Goal: Complete application form

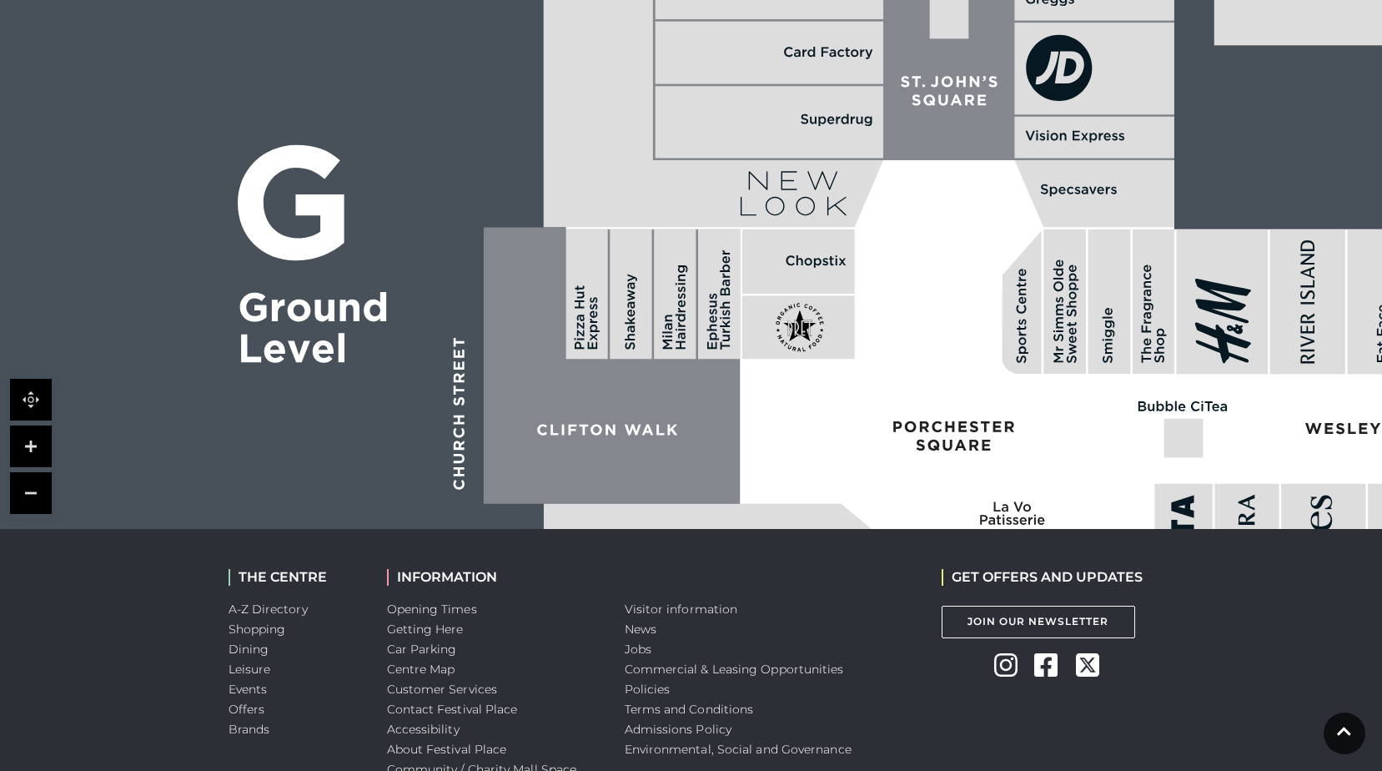
scroll to position [1283, 0]
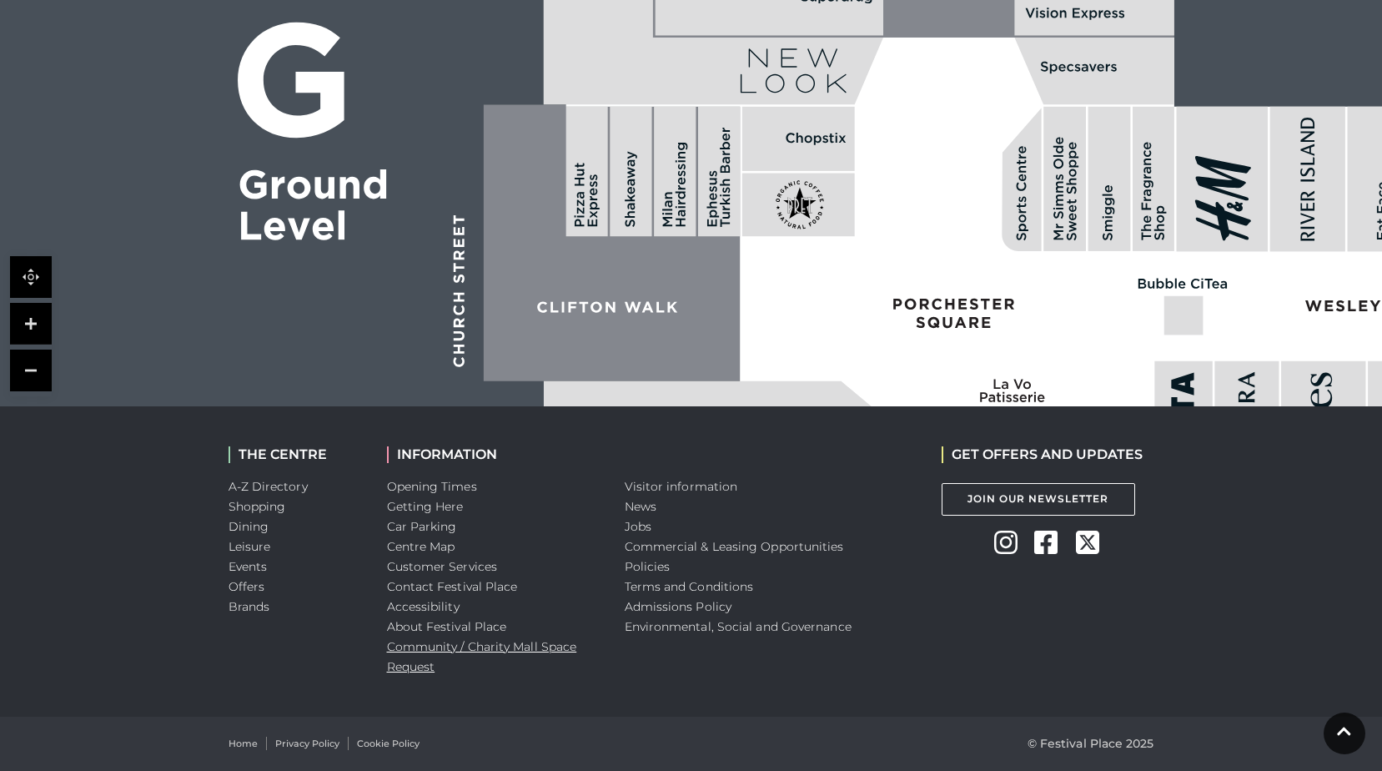
click at [435, 647] on link "Community / Charity Mall Space Request" at bounding box center [482, 656] width 190 height 35
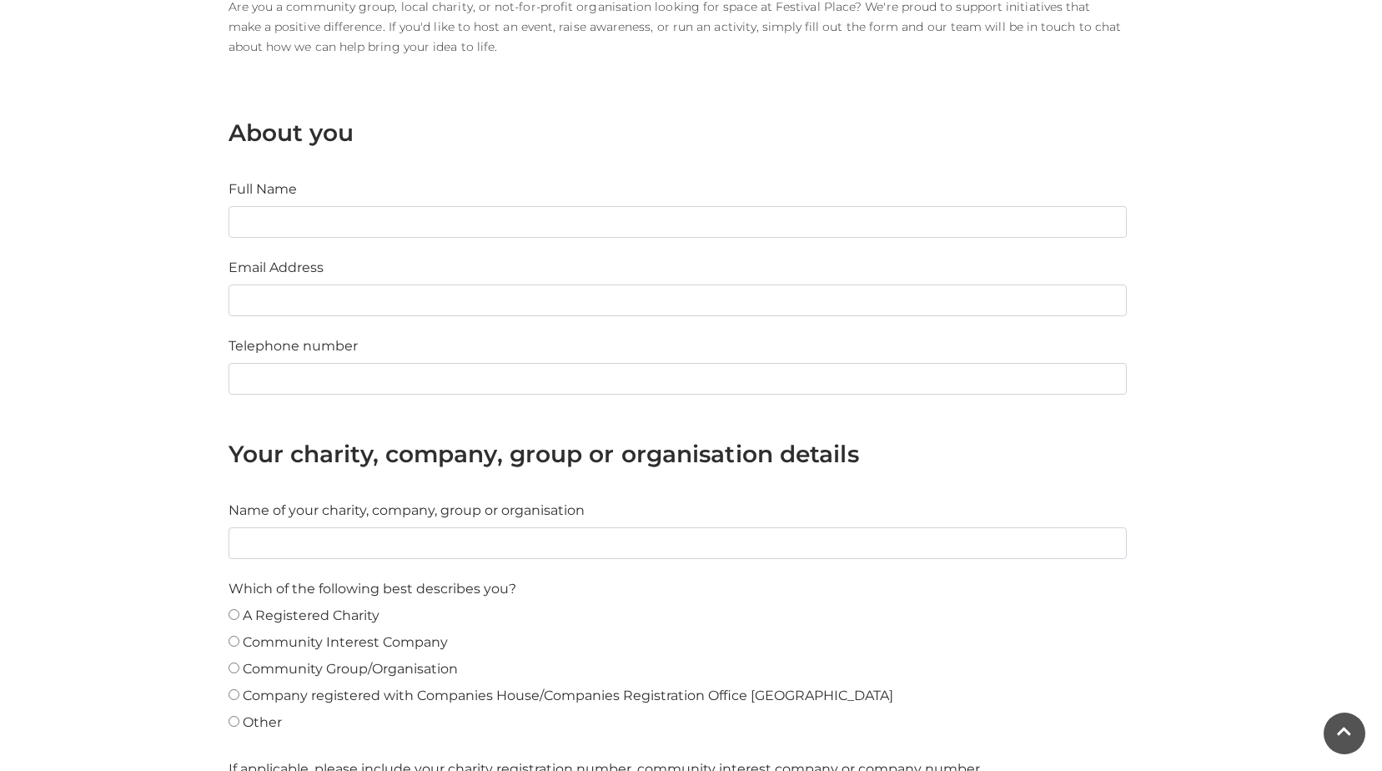
scroll to position [500, 0]
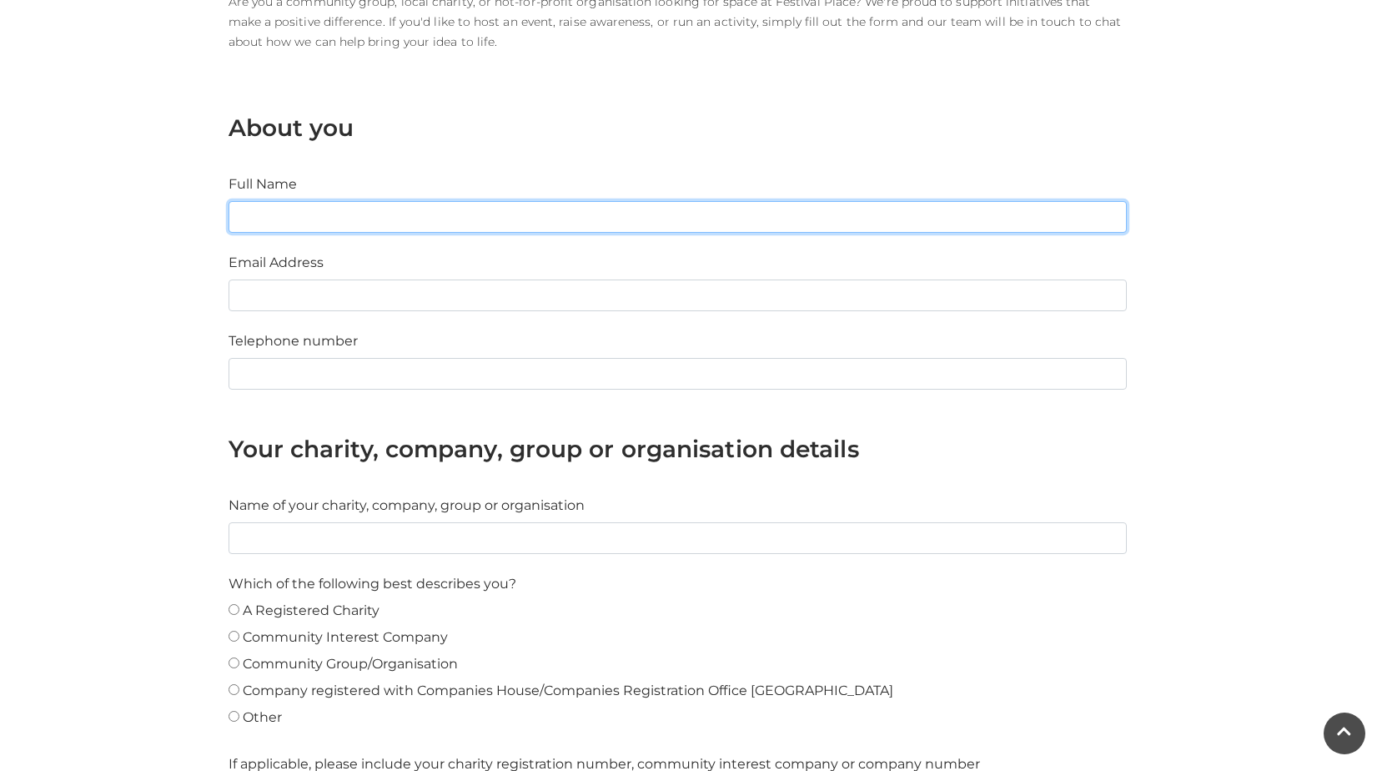
click at [370, 217] on input "Full Name" at bounding box center [678, 217] width 898 height 32
type input "[PERSON_NAME]"
type input "[PERSON_NAME][EMAIL_ADDRESS][PERSON_NAME][DOMAIN_NAME]"
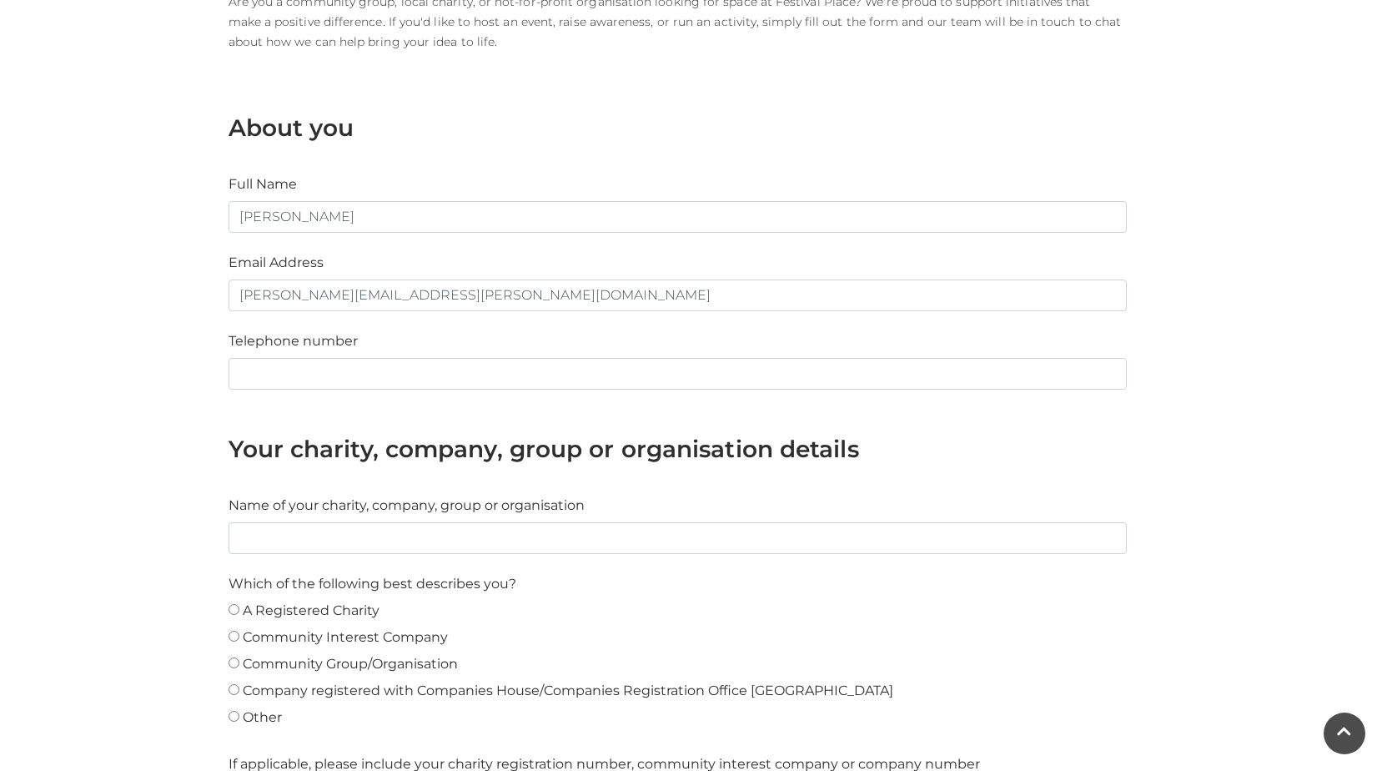
type input "07941049253"
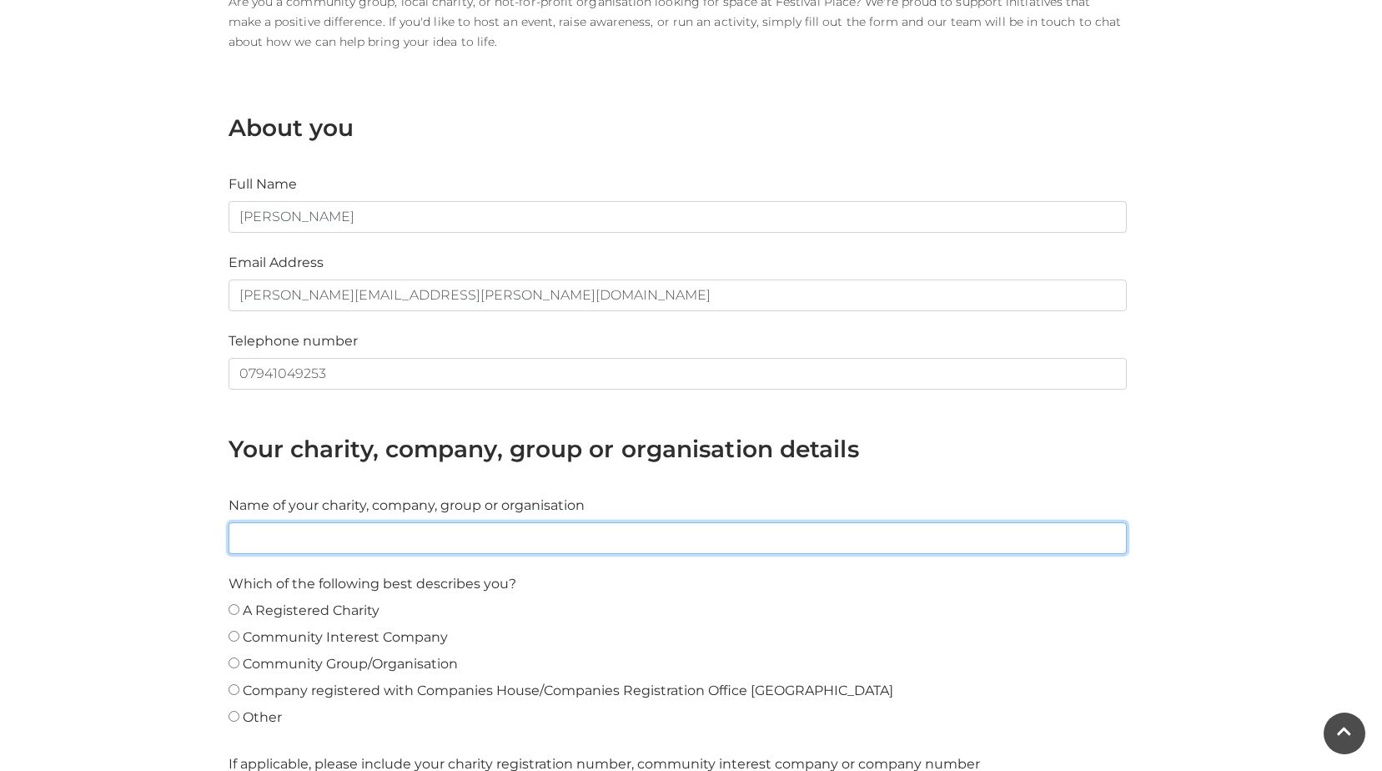
type input "AECOM"
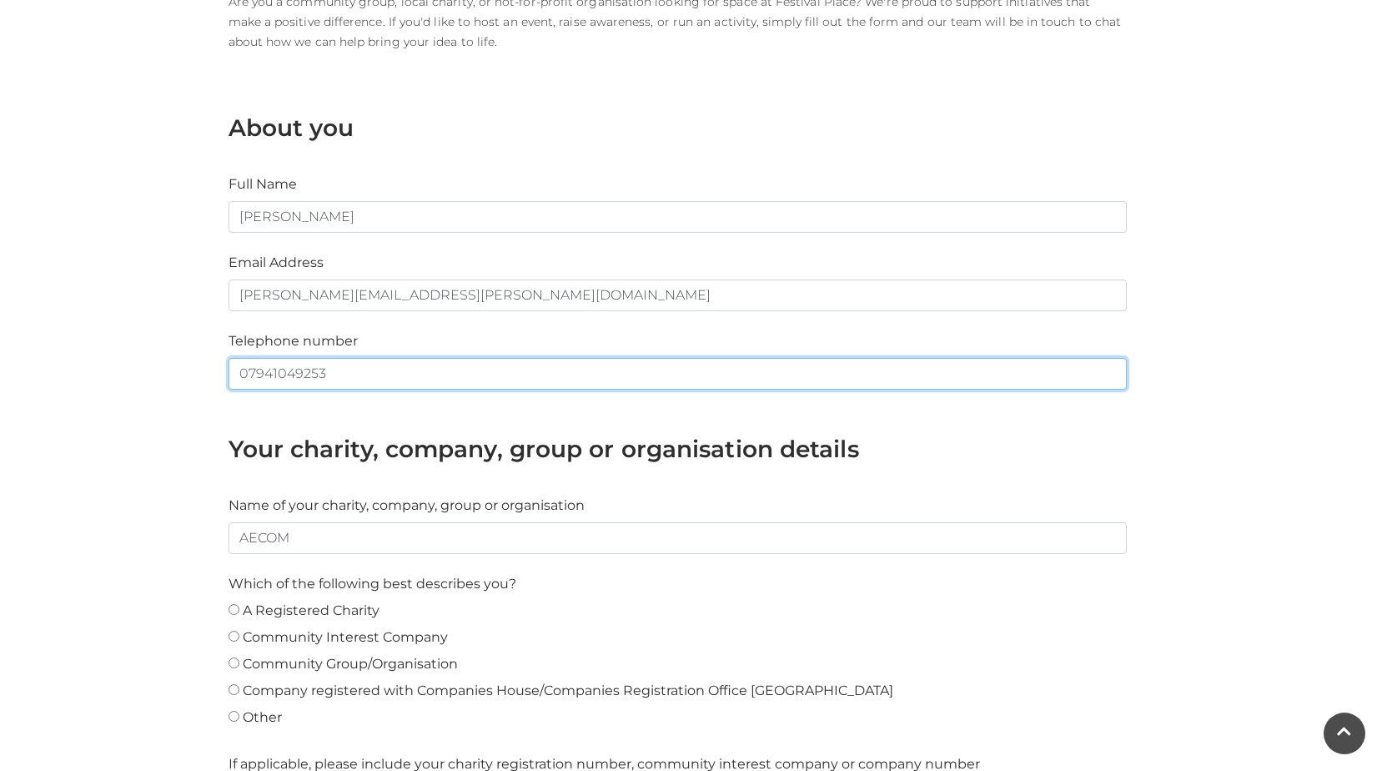
drag, startPoint x: 346, startPoint y: 376, endPoint x: 172, endPoint y: 387, distance: 174.7
type input "07990074816"
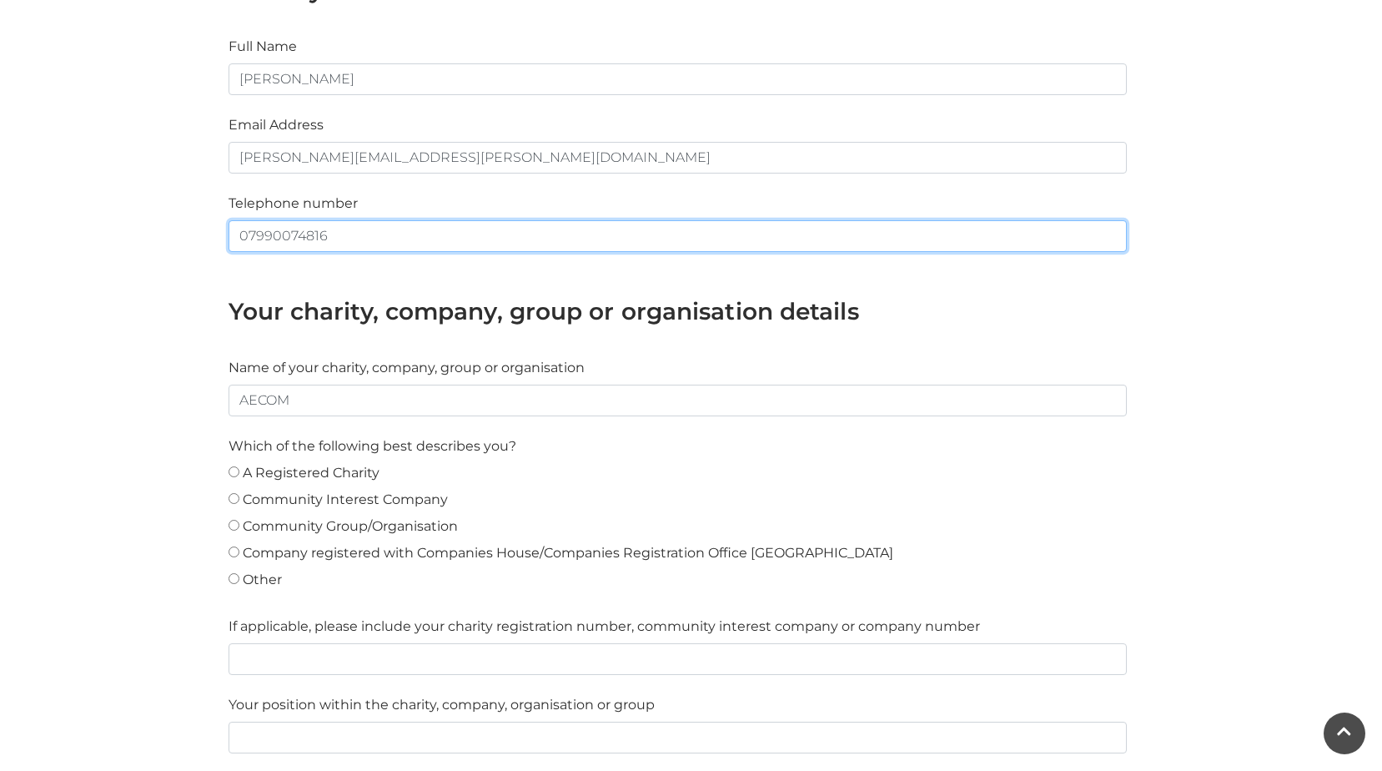
scroll to position [667, 0]
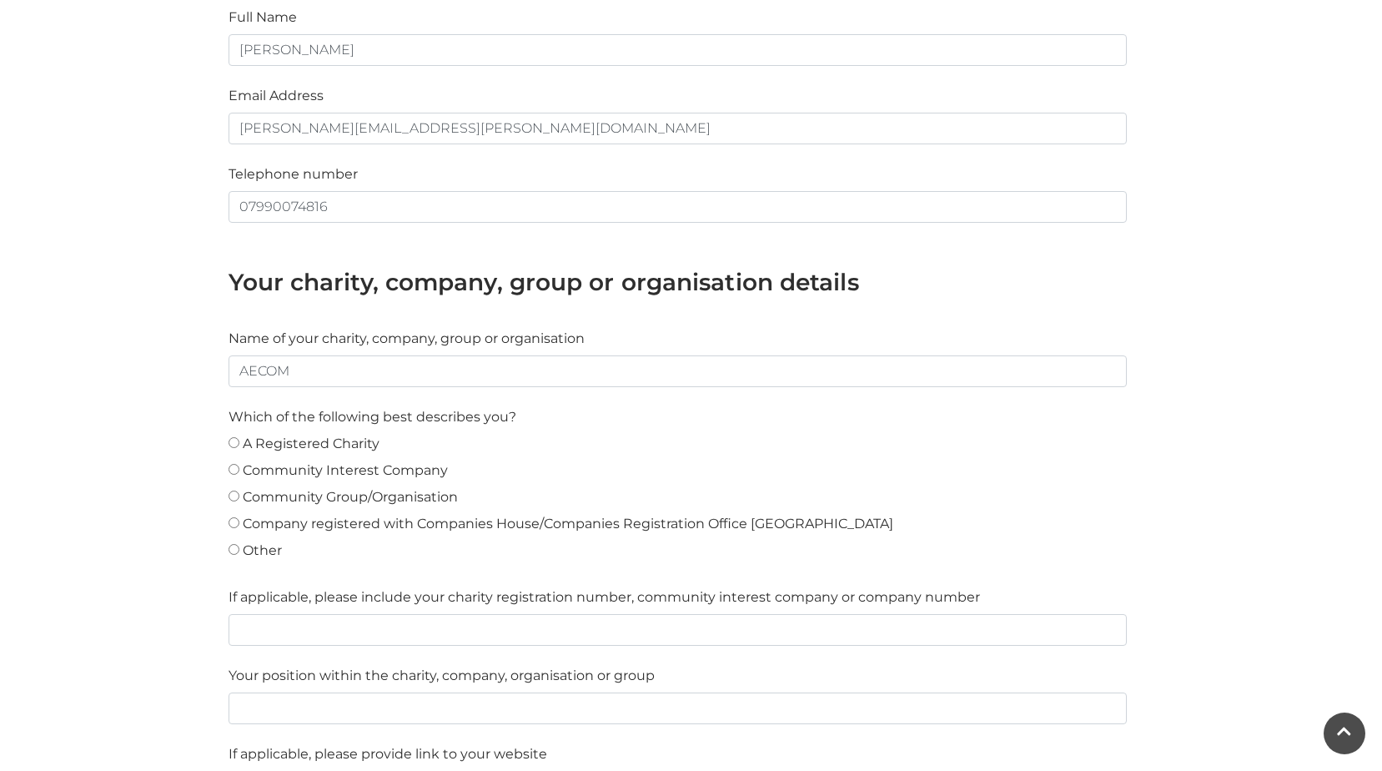
click at [236, 523] on Ireland"] "Company registered with Companies House/Companies Registration Office [GEOGRAPH…" at bounding box center [234, 522] width 11 height 11
radio Ireland"] "true"
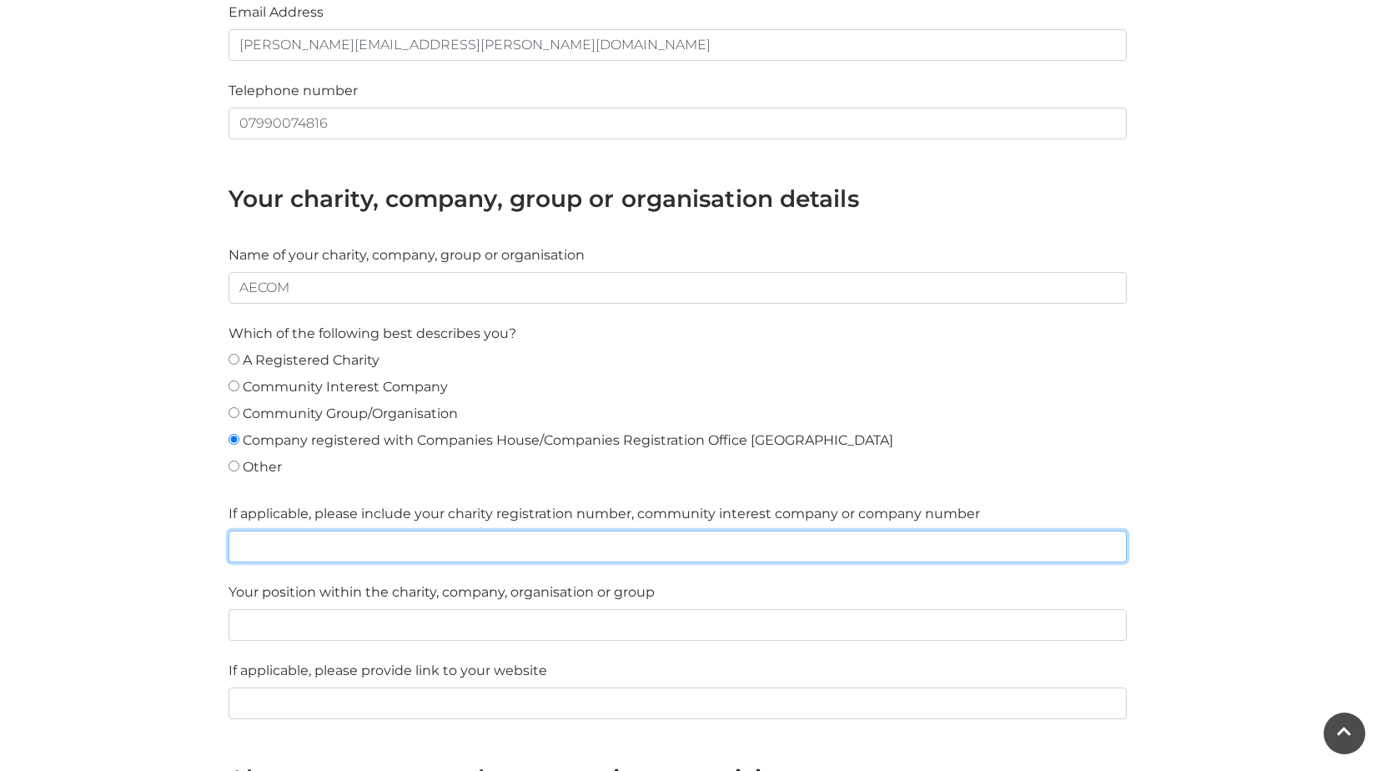
click at [283, 545] on input "text" at bounding box center [678, 547] width 898 height 32
paste input "1846493"
type input "1846493"
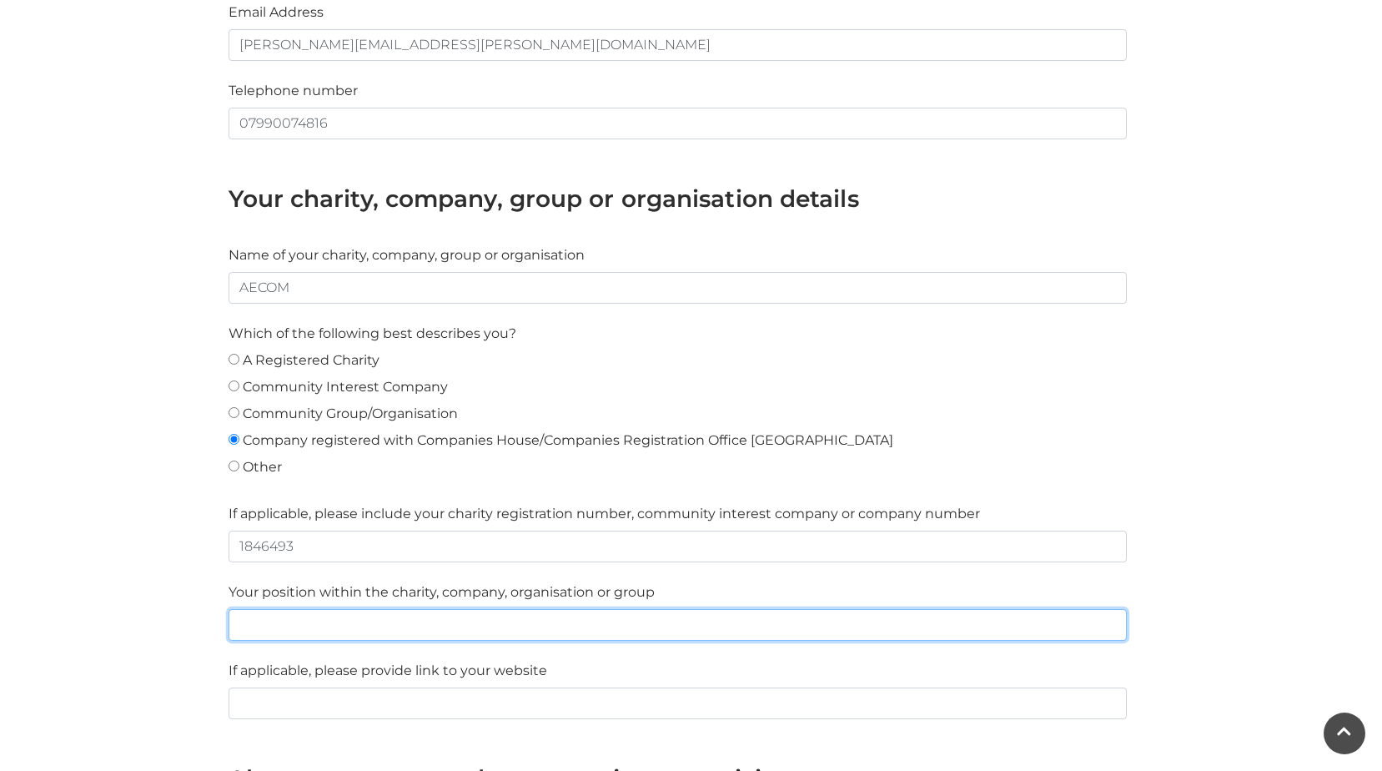
click at [346, 627] on input "text" at bounding box center [678, 625] width 898 height 32
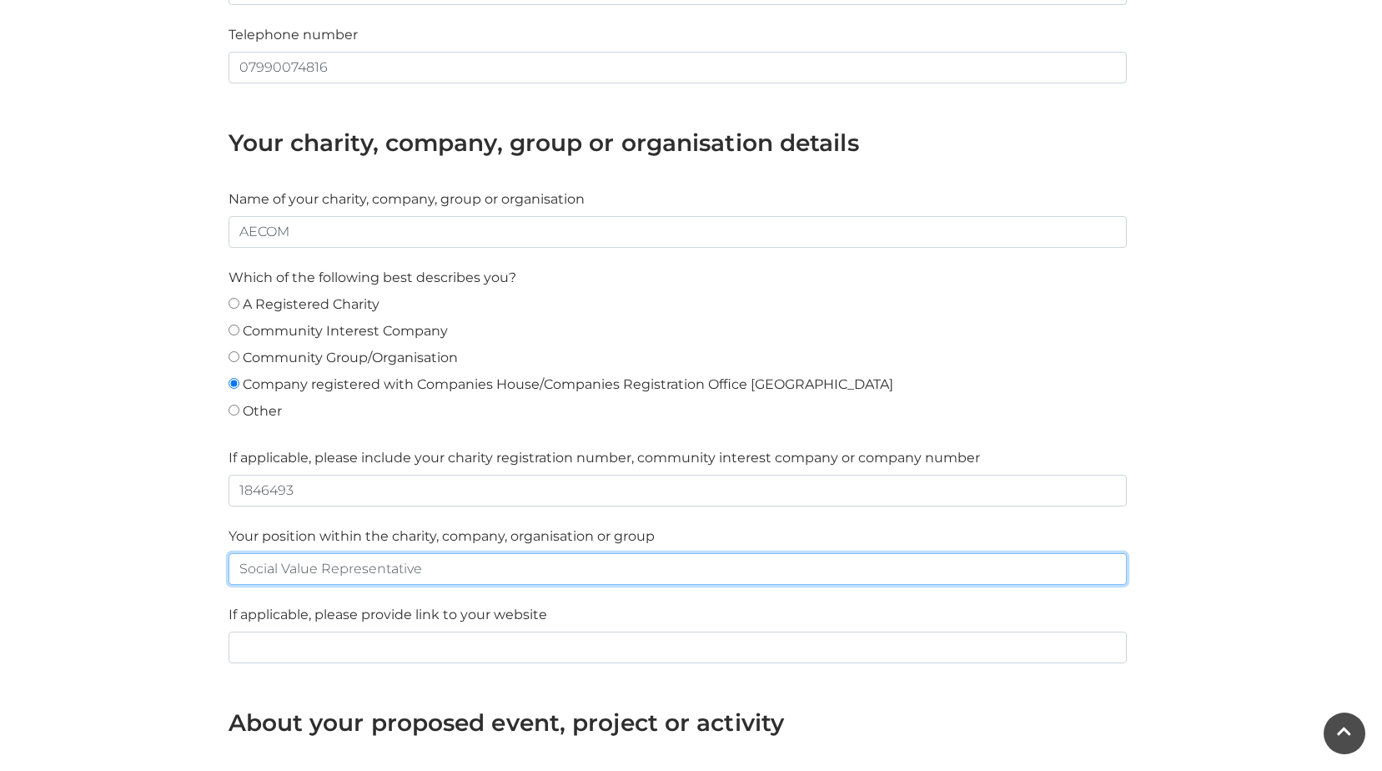
scroll to position [918, 0]
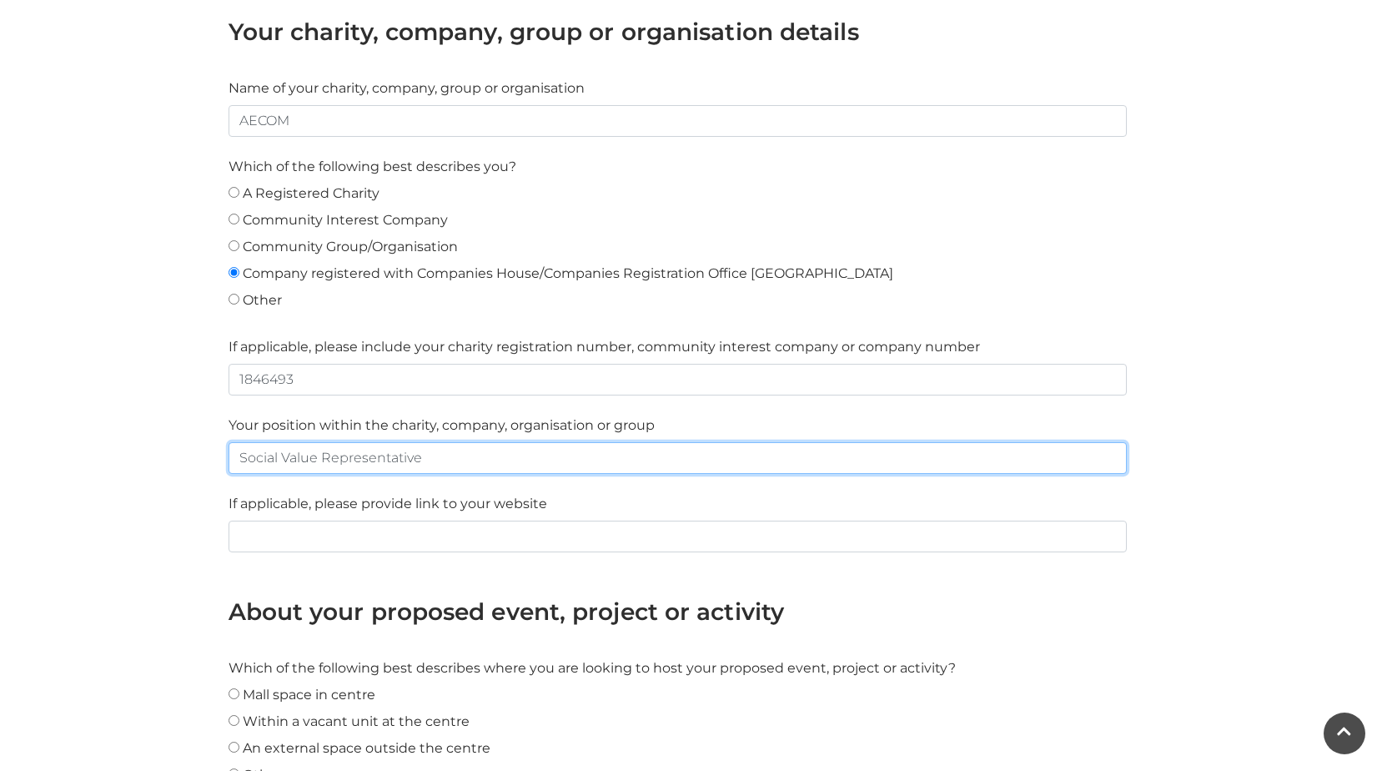
type input "Social Value Representative"
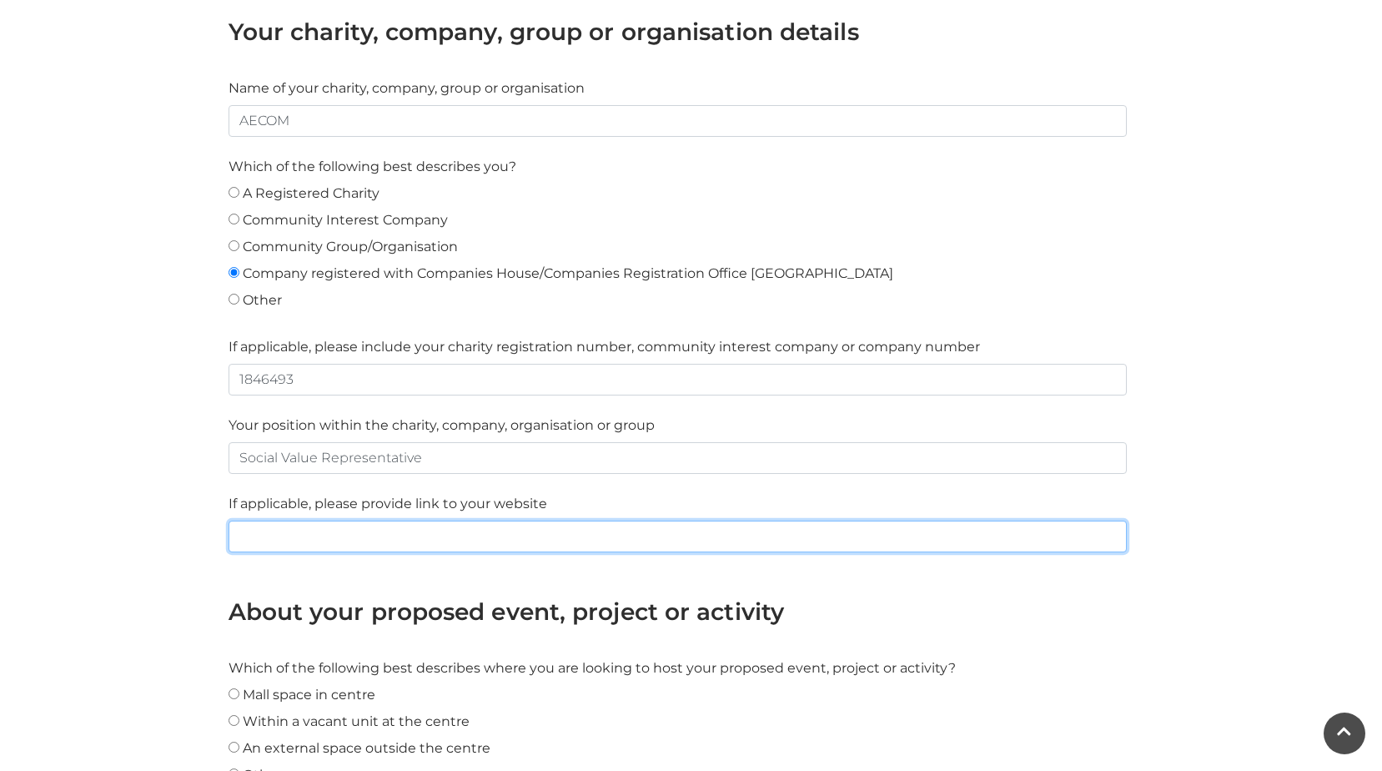
click at [319, 538] on input "text" at bounding box center [678, 536] width 898 height 32
paste input "[URL][DOMAIN_NAME]"
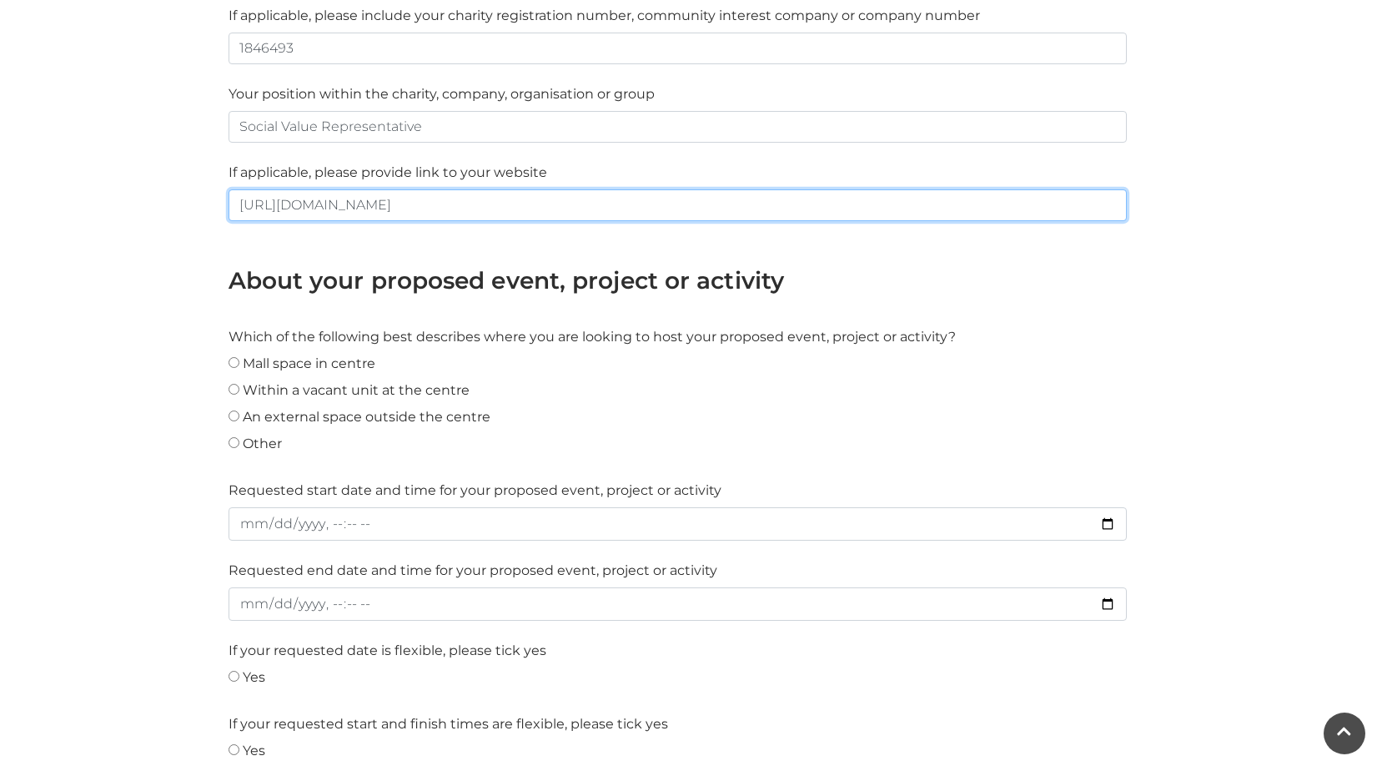
scroll to position [1251, 0]
type input "[URL][DOMAIN_NAME]"
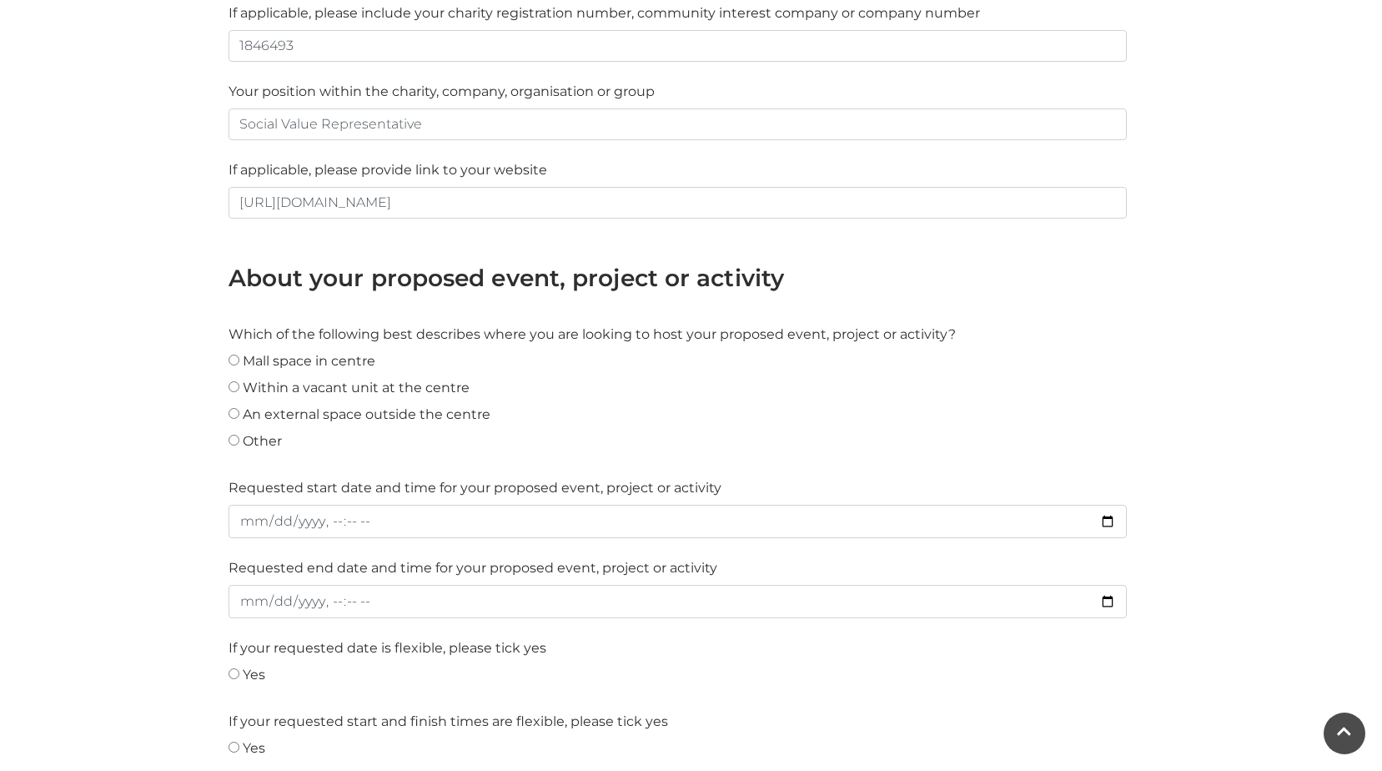
click at [235, 445] on div "Other" at bounding box center [678, 444] width 898 height 27
click at [239, 432] on div "Other" at bounding box center [678, 444] width 898 height 27
click at [233, 437] on input "Other" at bounding box center [234, 440] width 11 height 11
radio input "true"
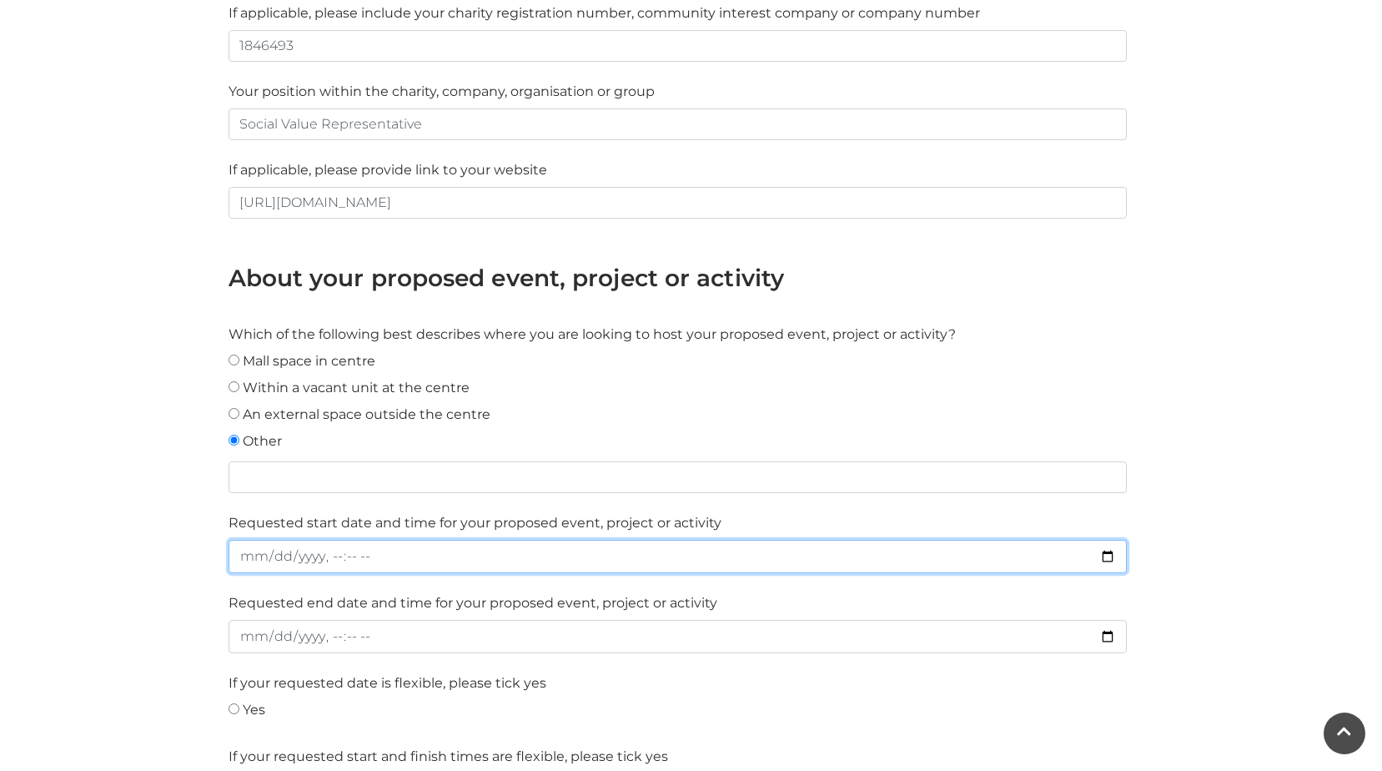
click at [1107, 554] on input "datetime-local" at bounding box center [678, 556] width 898 height 33
type input "[DATE]T11:47"
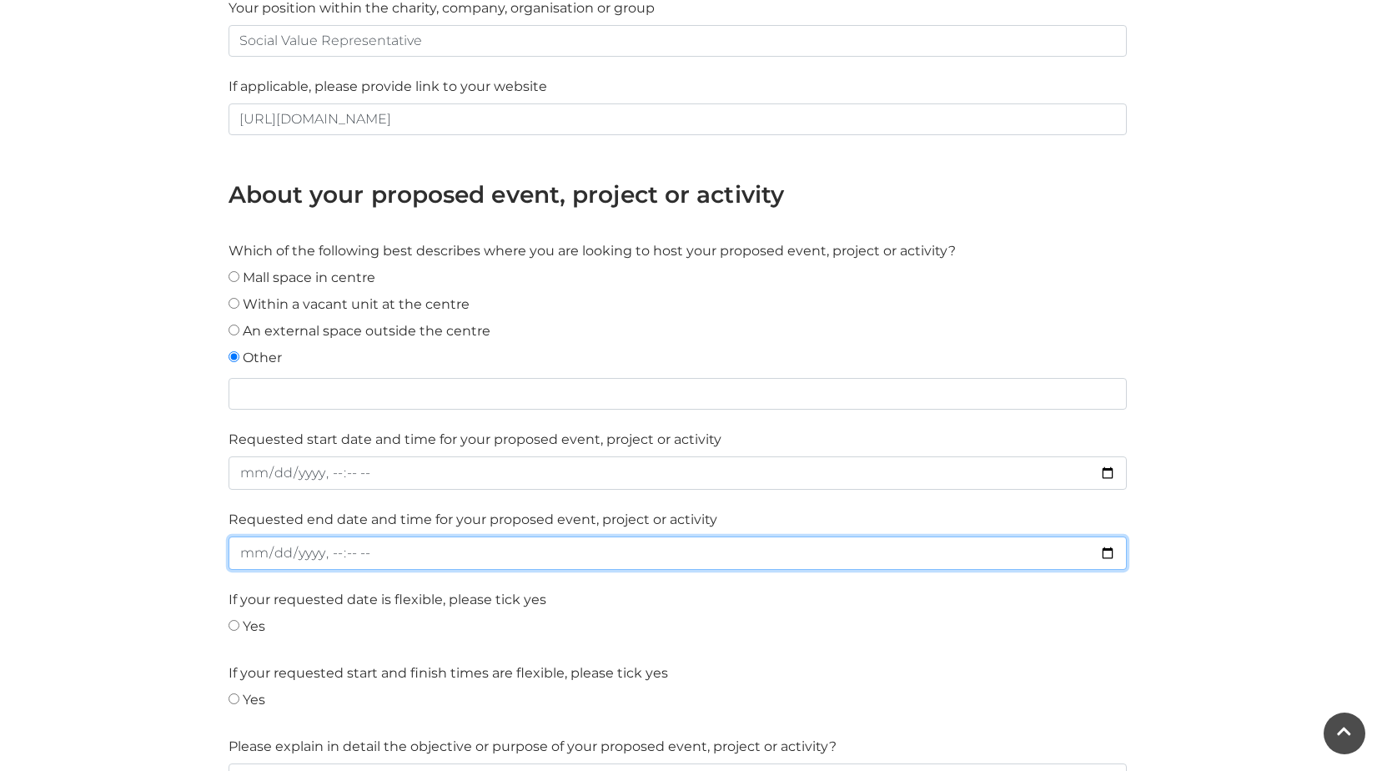
click at [334, 558] on input "datetime-local" at bounding box center [678, 552] width 898 height 33
click at [1109, 560] on input "datetime-local" at bounding box center [678, 552] width 898 height 33
type input "[DATE]T11:48"
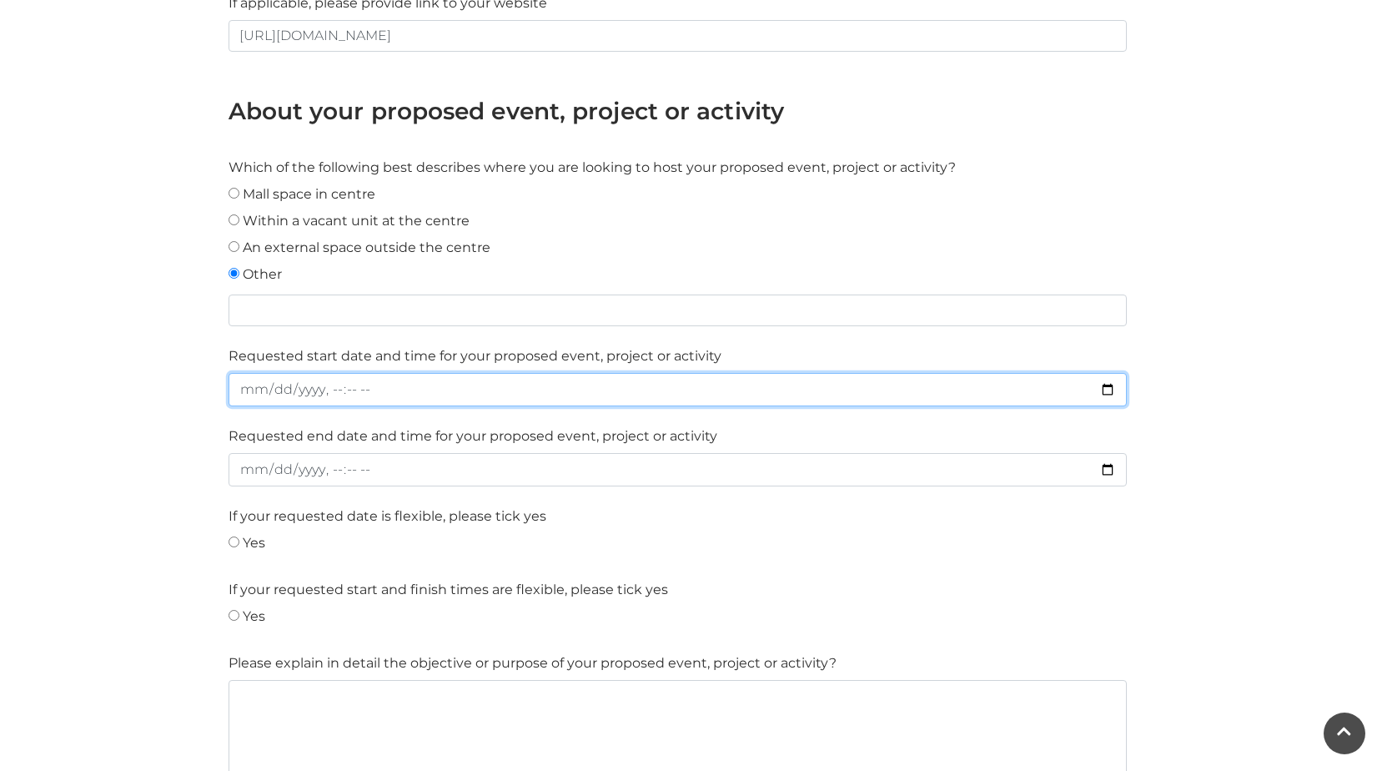
click at [358, 386] on input "datetime-local" at bounding box center [678, 389] width 898 height 33
click at [335, 385] on input "datetime-local" at bounding box center [678, 389] width 898 height 33
click at [326, 390] on input "datetime-local" at bounding box center [678, 389] width 898 height 33
type input "[DATE]T10:30"
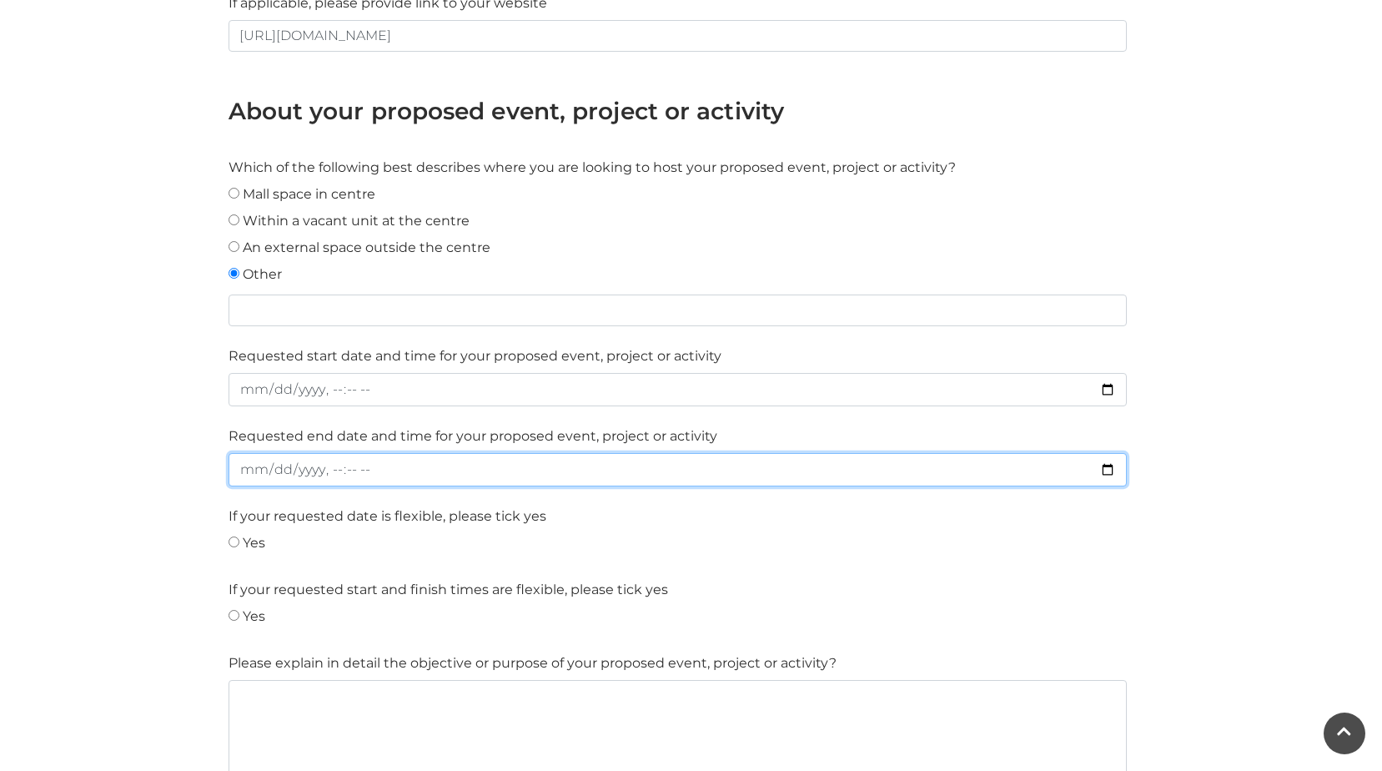
click at [339, 469] on input "datetime-local" at bounding box center [678, 469] width 898 height 33
click at [330, 470] on input "datetime-local" at bounding box center [678, 469] width 898 height 33
type input "[DATE]T12:00"
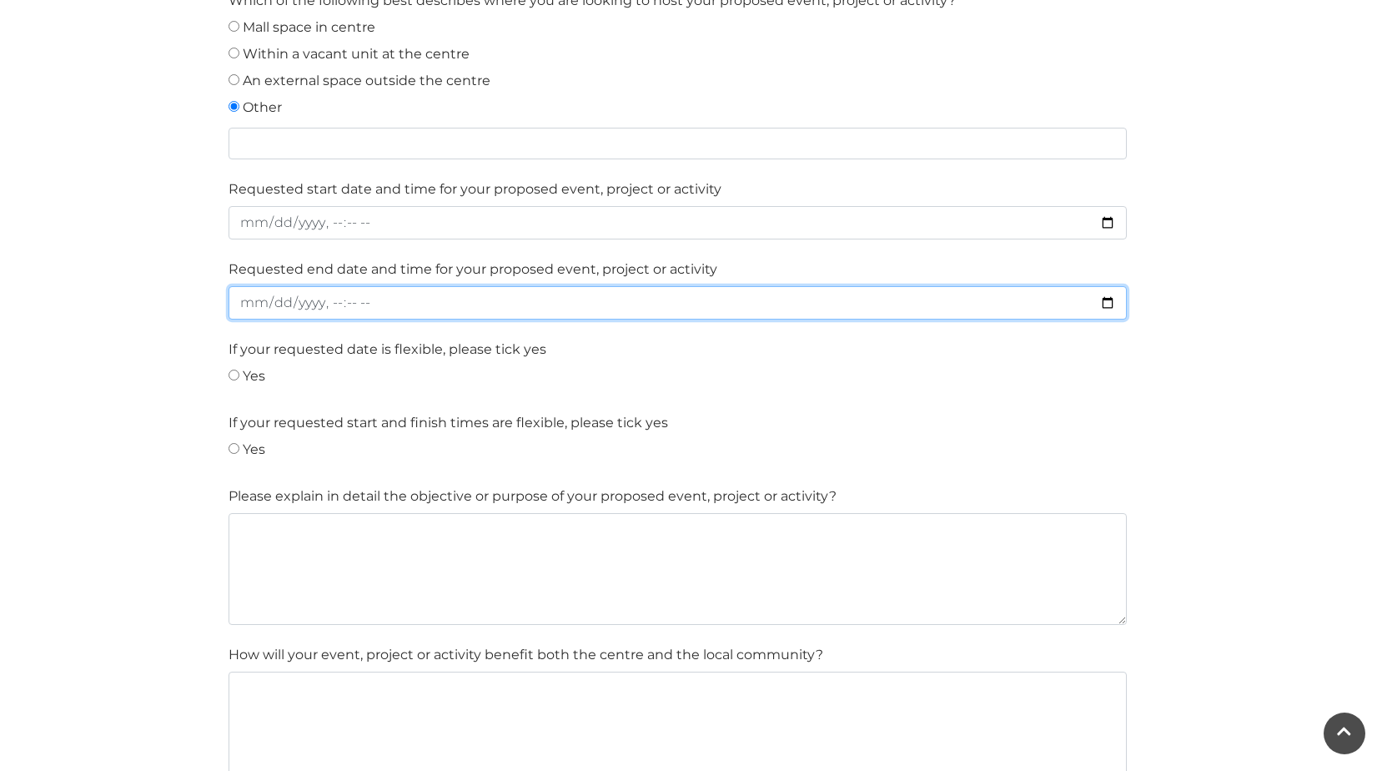
scroll to position [1668, 0]
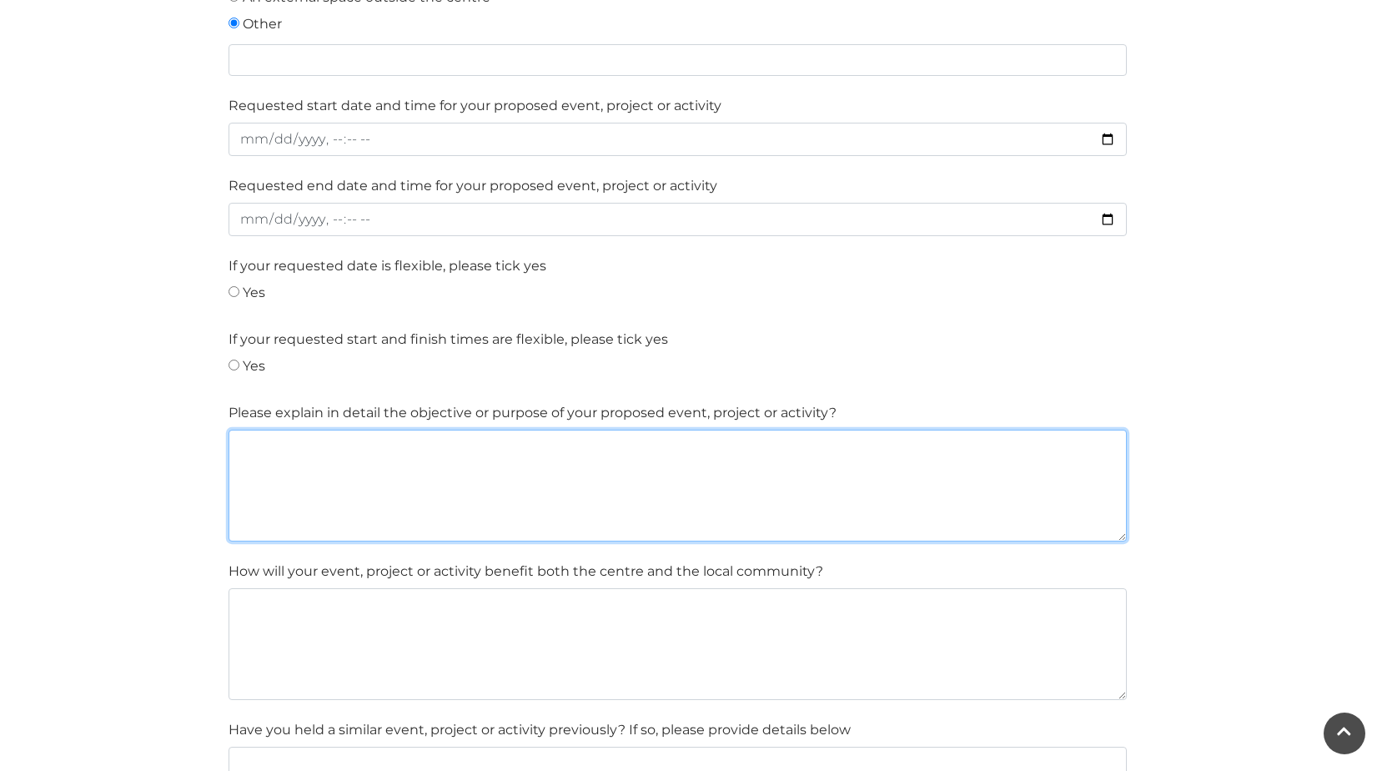
click at [339, 463] on textarea at bounding box center [678, 486] width 898 height 112
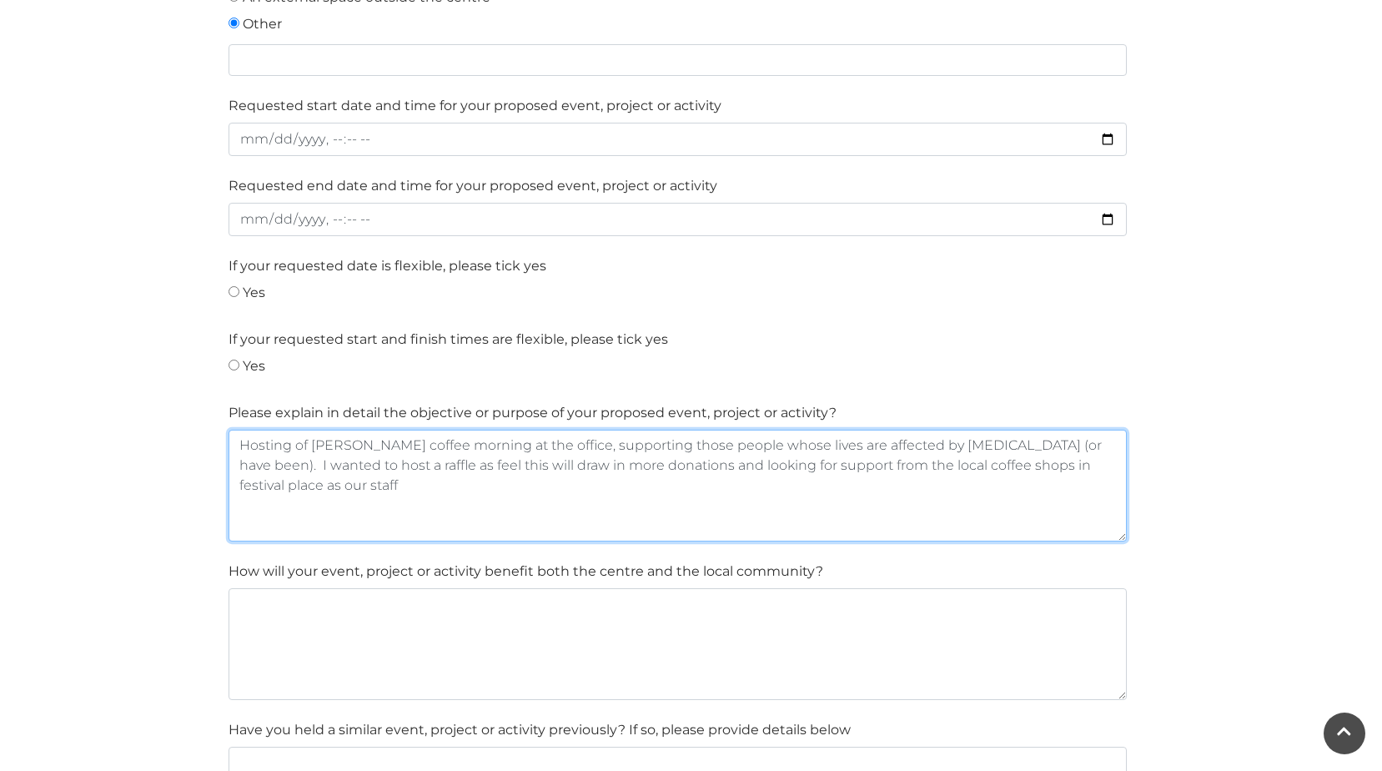
click at [903, 469] on textarea "Hosting of [PERSON_NAME] coffee morning at the office, supporting those people …" at bounding box center [678, 486] width 898 height 112
click at [411, 489] on textarea "Hosting of [PERSON_NAME] coffee morning at the office, supporting those people …" at bounding box center [678, 486] width 898 height 112
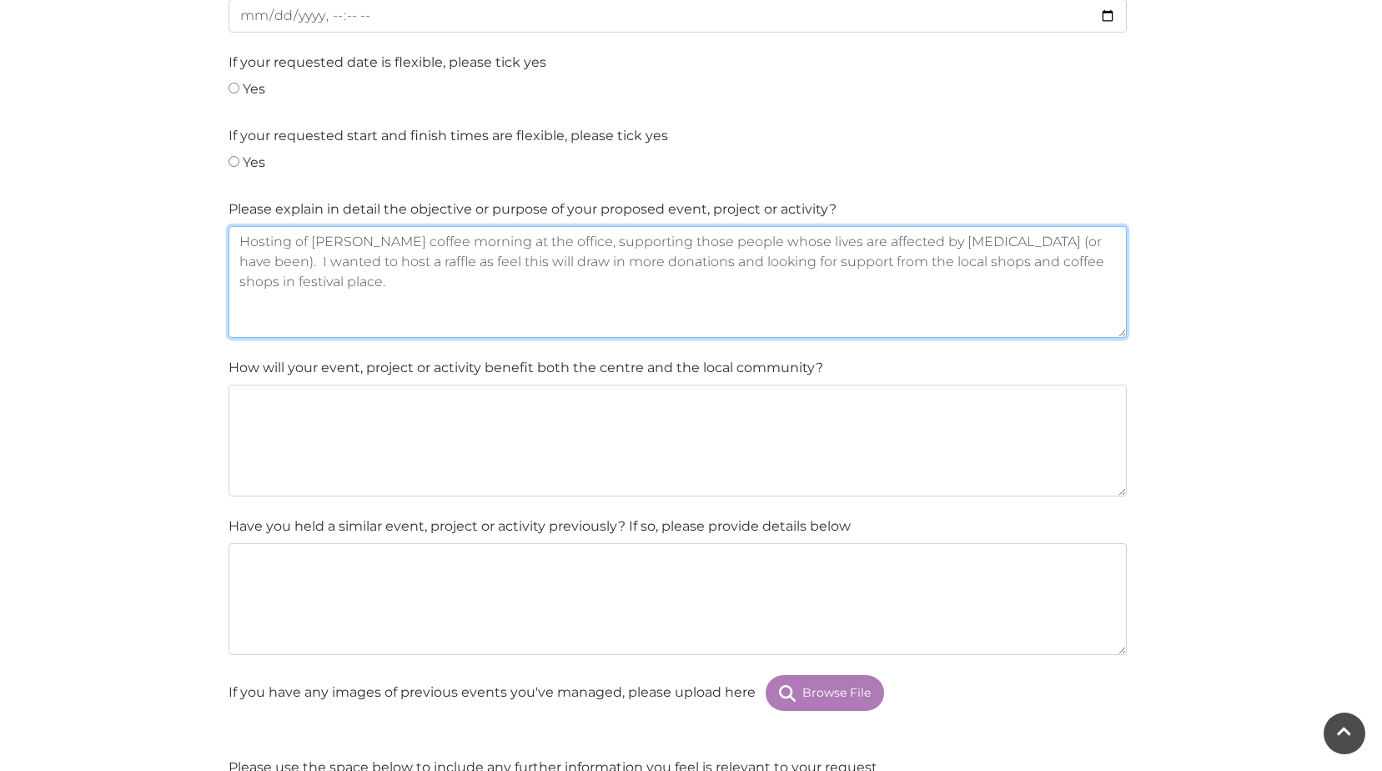
scroll to position [1835, 0]
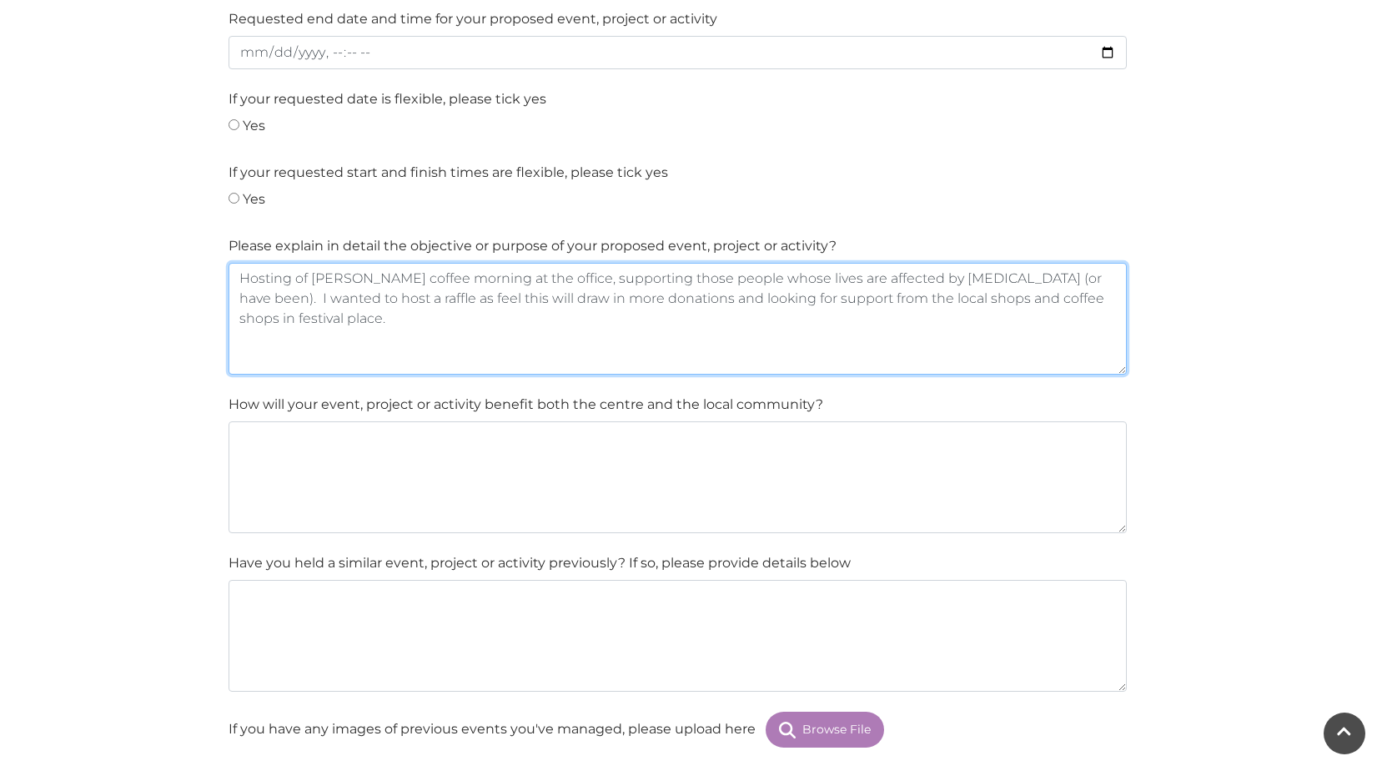
click at [313, 299] on textarea "Hosting of [PERSON_NAME] coffee morning at the office, supporting those people …" at bounding box center [678, 319] width 898 height 112
click at [651, 296] on textarea "Hosting of [PERSON_NAME] coffee morning at the office, supporting those people …" at bounding box center [678, 319] width 898 height 112
click at [465, 314] on textarea "Hosting of [PERSON_NAME] coffee morning at the office, supporting those people …" at bounding box center [678, 319] width 898 height 112
type textarea "Hosting of [PERSON_NAME] coffee morning at the office, supporting those people …"
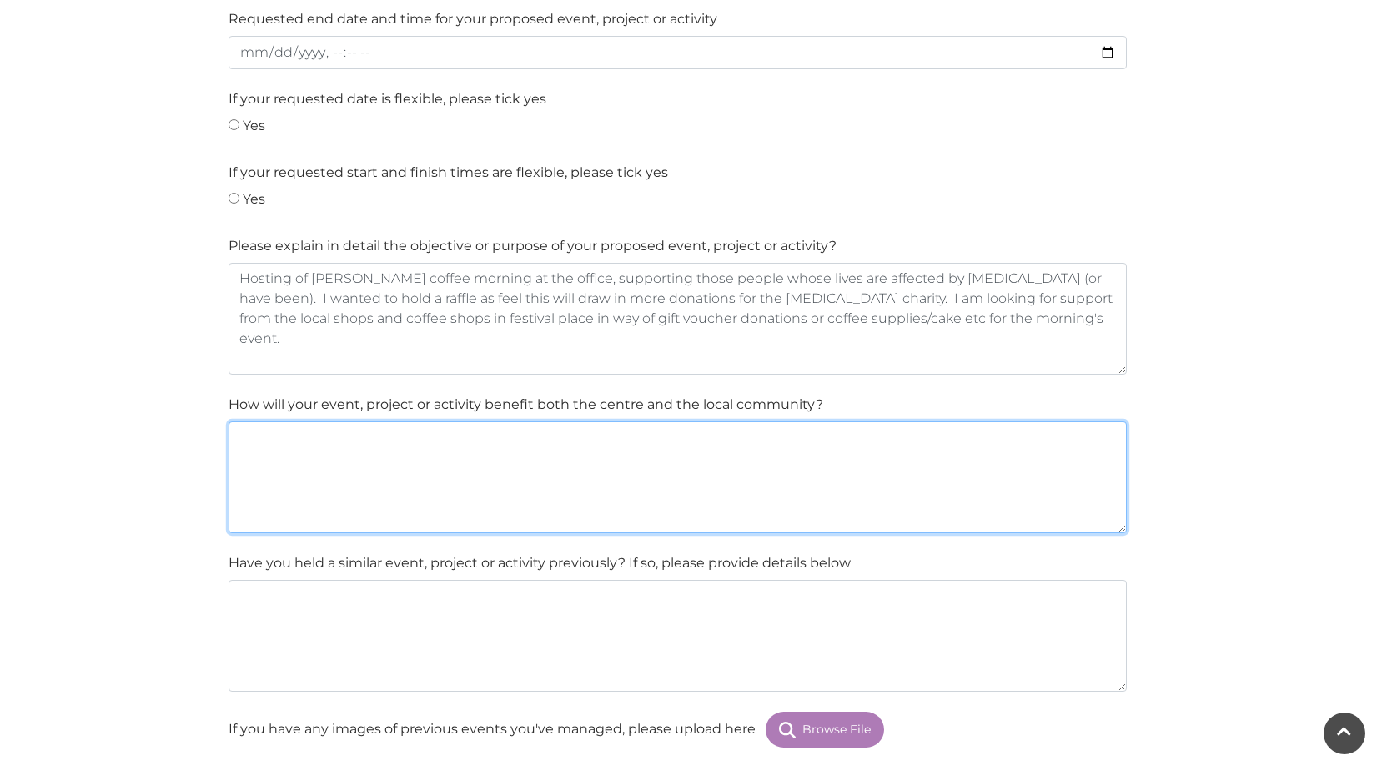
click at [287, 454] on textarea at bounding box center [678, 477] width 898 height 112
type textarea "S"
type textarea "Raising much needed funds for people affected by [MEDICAL_DATA], locally and gl…"
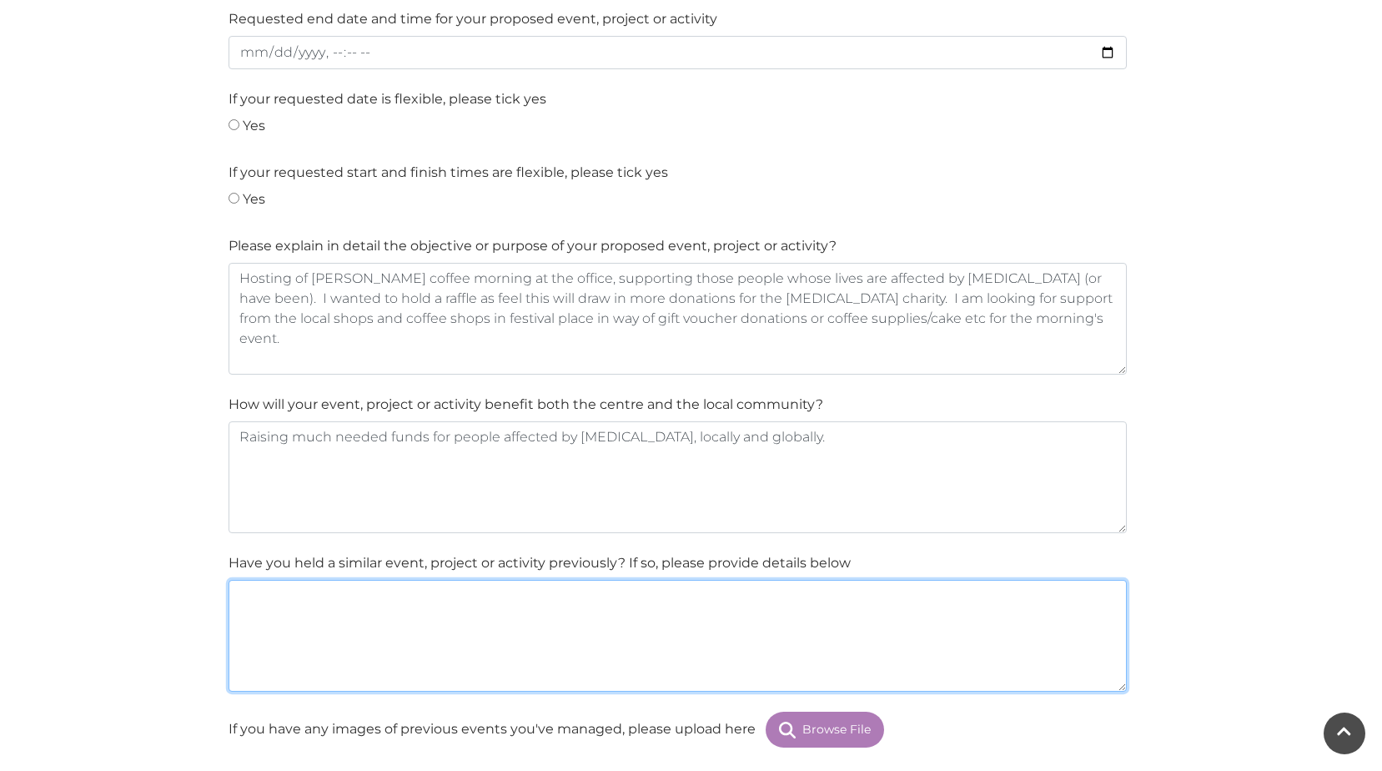
click at [271, 597] on textarea at bounding box center [678, 636] width 898 height 112
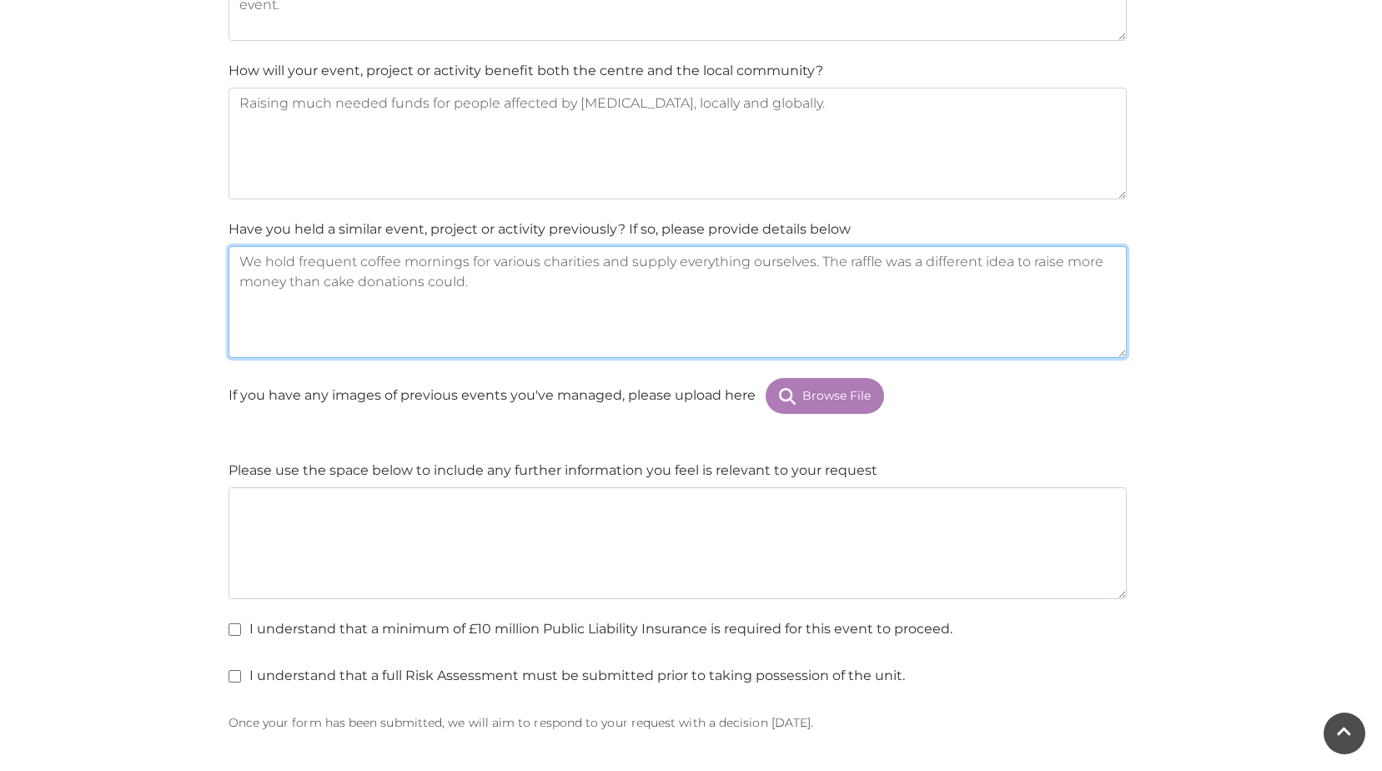
scroll to position [2252, 0]
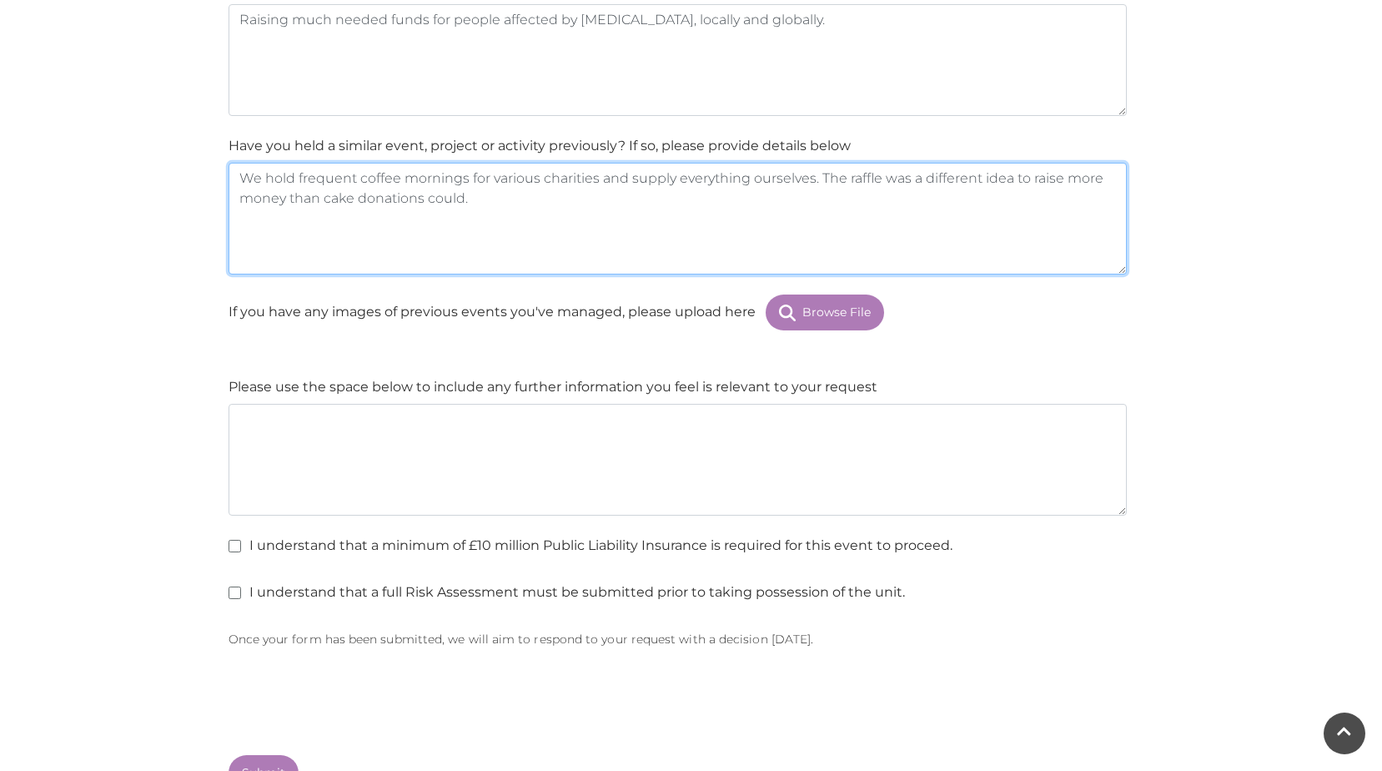
type textarea "We hold frequent coffee mornings for various charities and supply everything ou…"
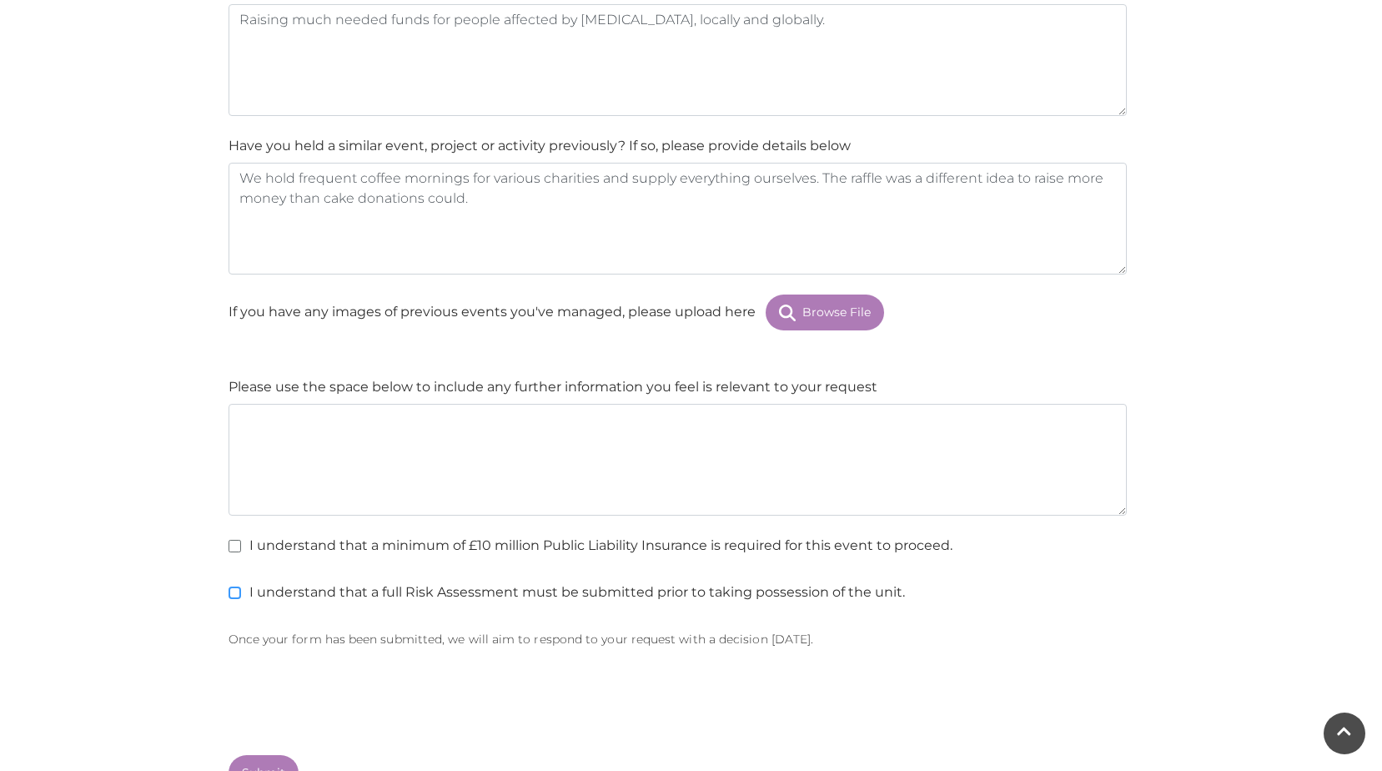
click at [232, 591] on input "I understand that a full Risk Assessment must be submitted prior to taking poss…" at bounding box center [234, 593] width 11 height 11
checkbox input "true"
click at [235, 548] on input "I understand that a minimum of £10 million Public Liability Insurance is requir…" at bounding box center [234, 546] width 11 height 11
checkbox input "true"
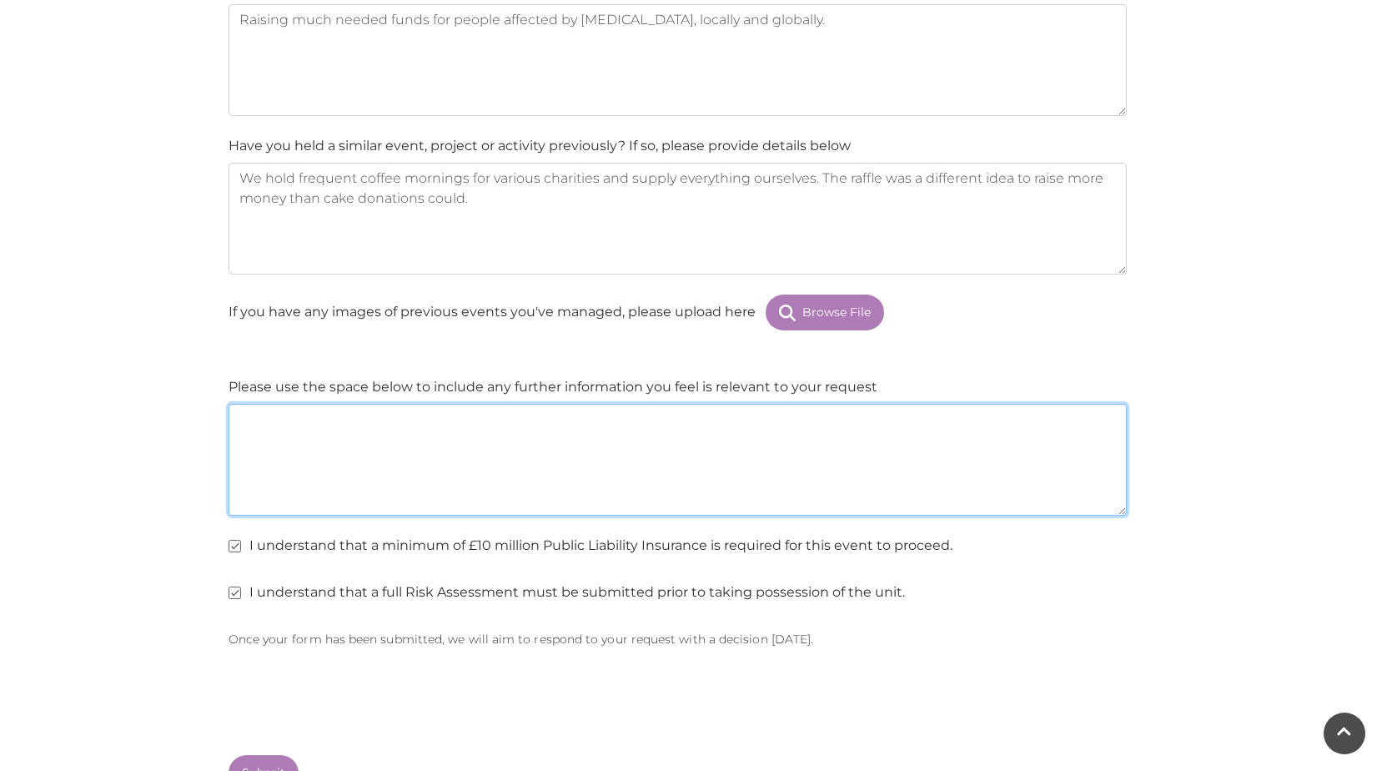
click at [255, 421] on textarea at bounding box center [678, 460] width 898 height 112
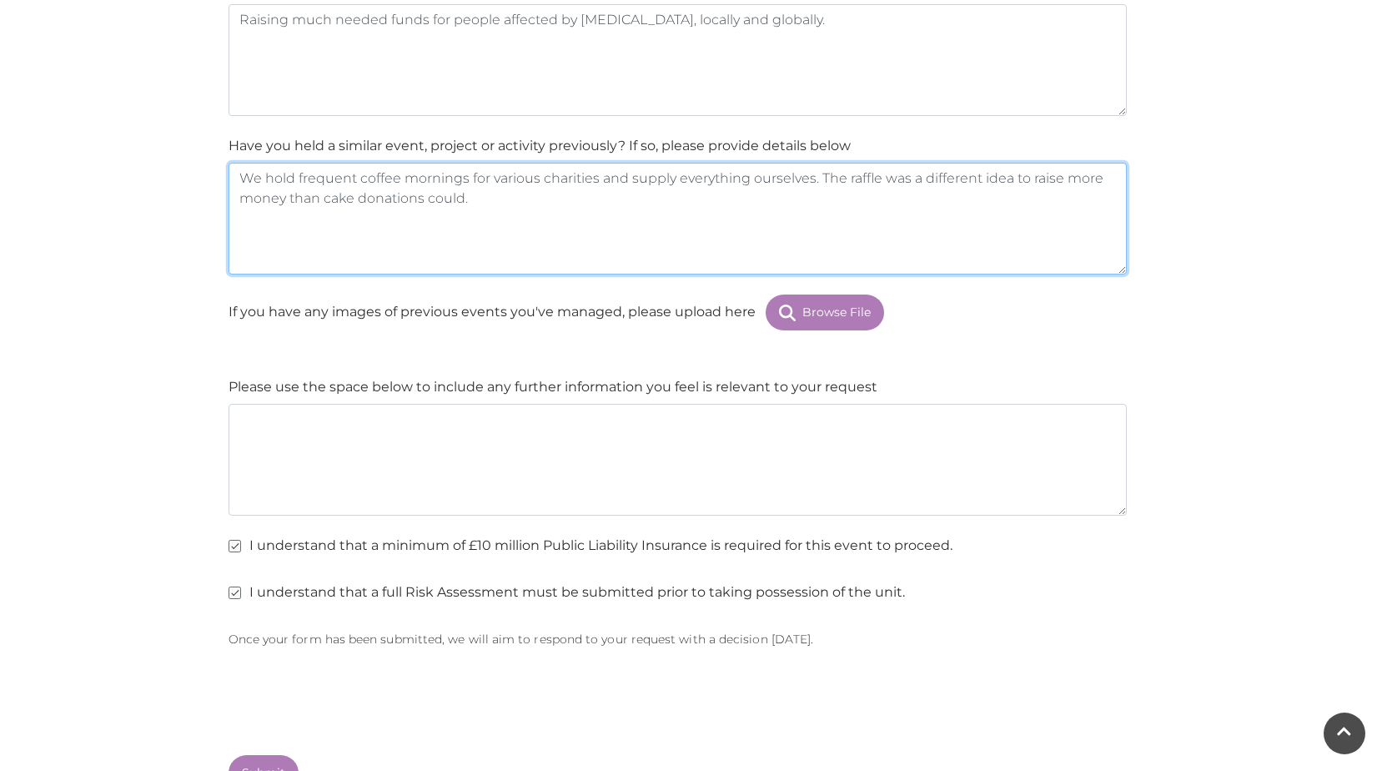
click at [472, 173] on textarea "We hold frequent coffee mornings for various charities and supply everything ou…" at bounding box center [678, 219] width 898 height 112
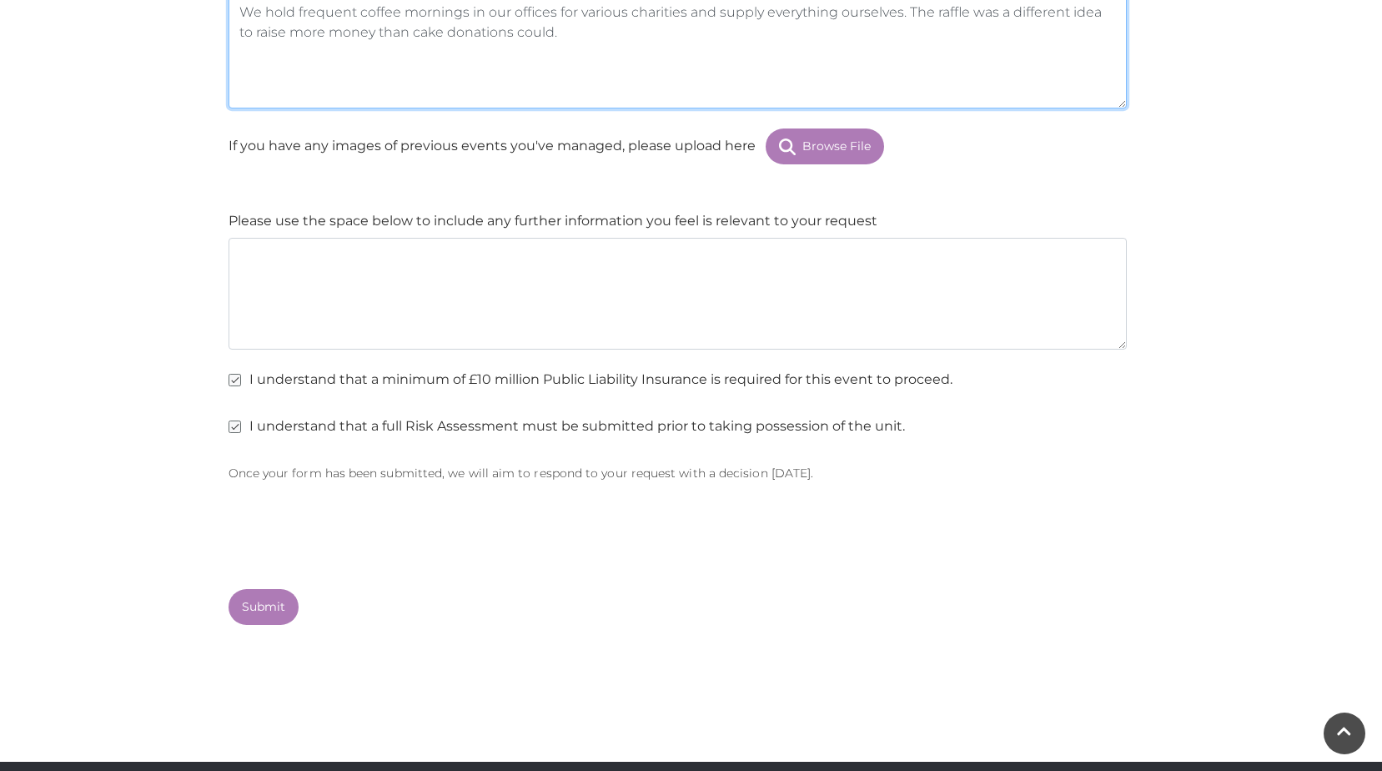
scroll to position [2419, 0]
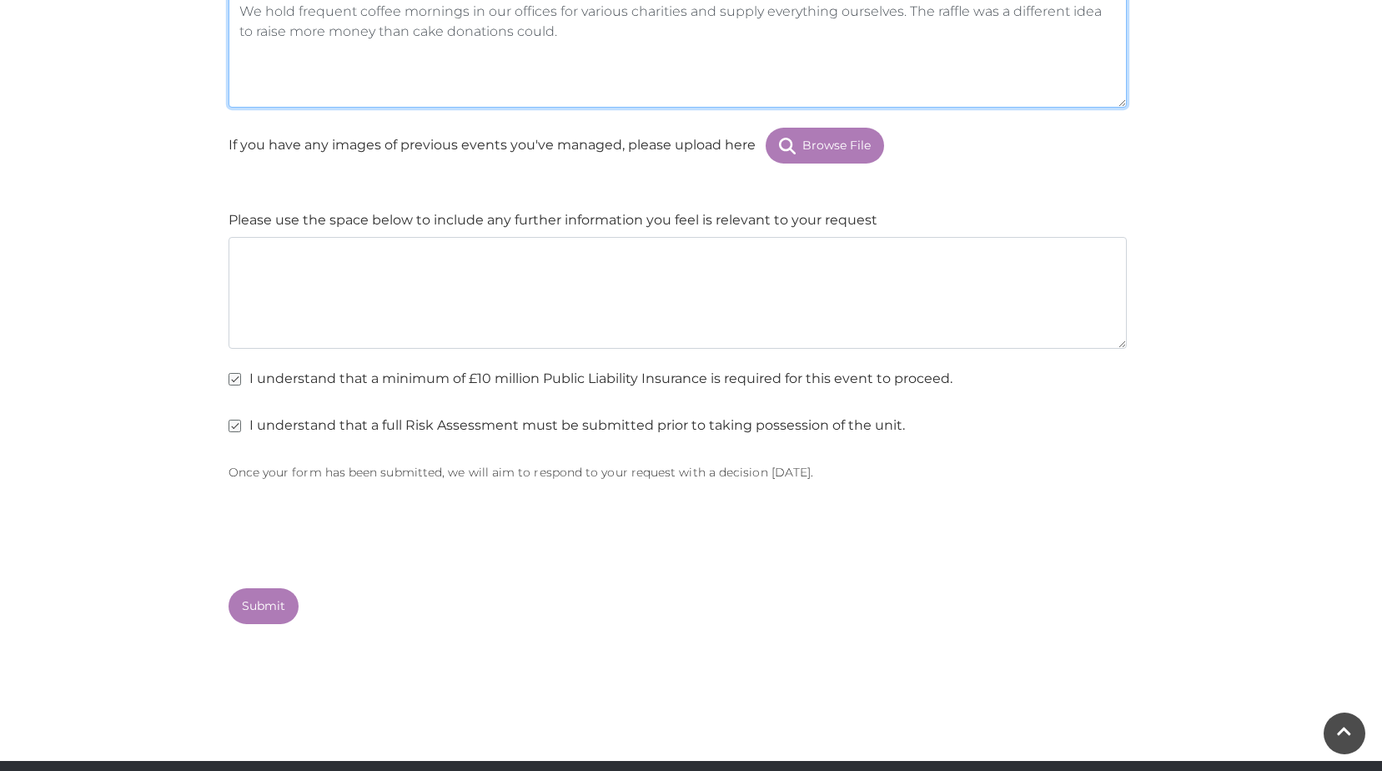
type textarea "We hold frequent coffee mornings in our offices for various charities and suppl…"
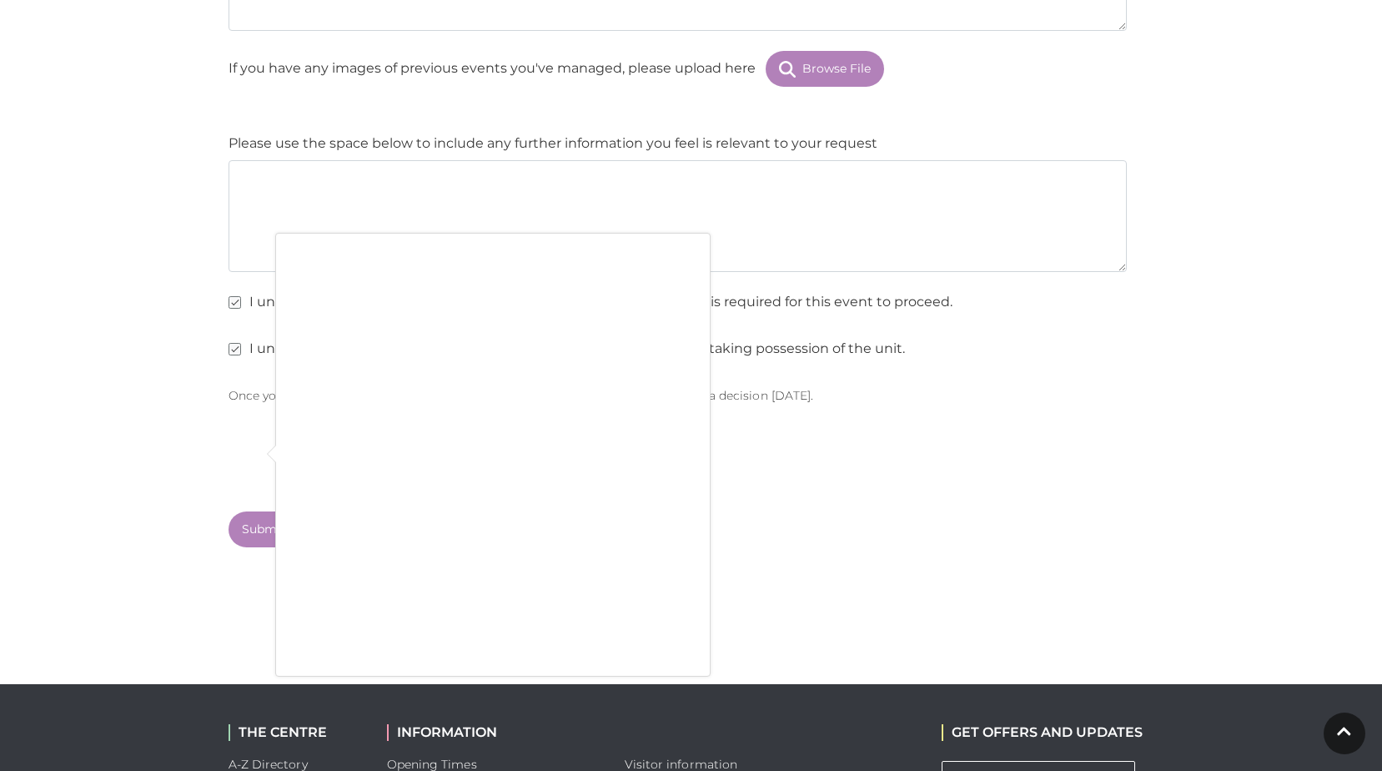
scroll to position [2586, 0]
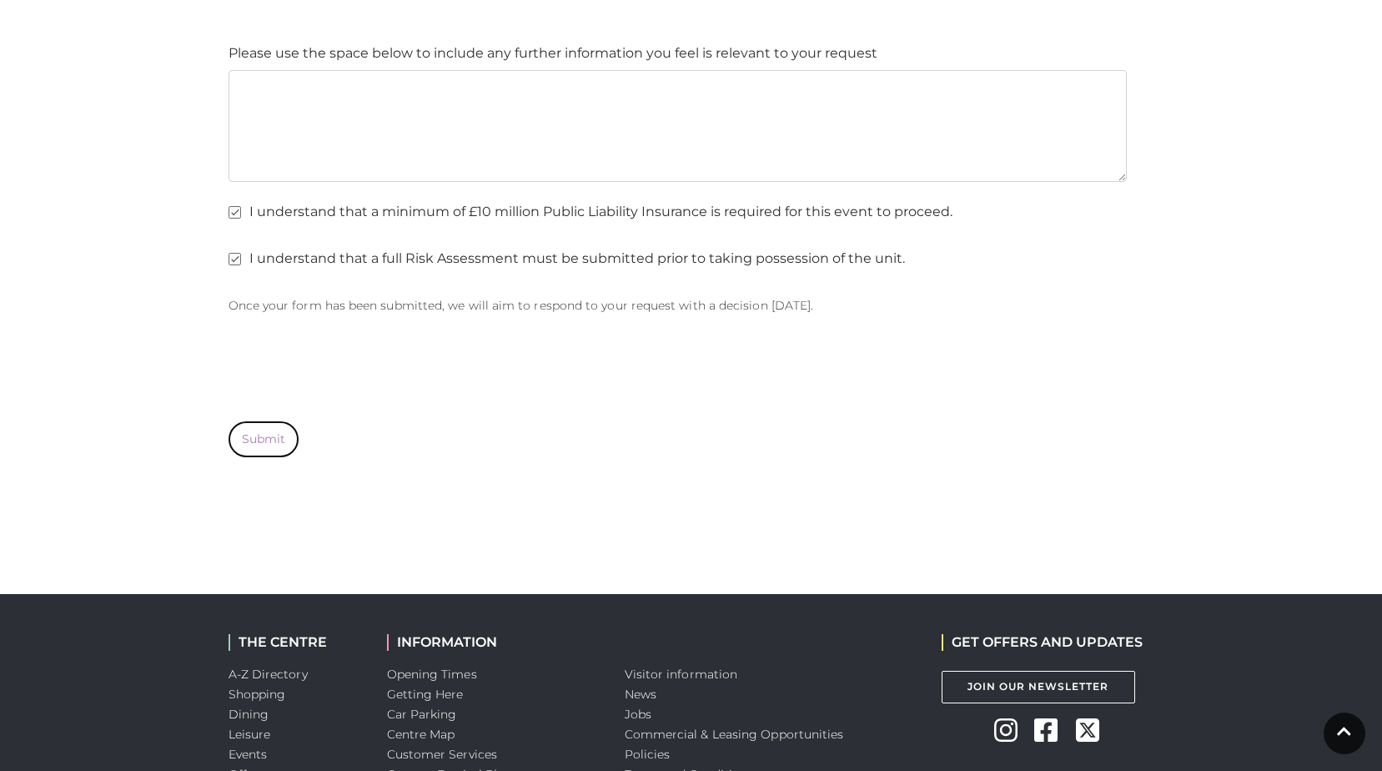
click at [272, 436] on button "Submit" at bounding box center [264, 439] width 70 height 36
